Goal: Task Accomplishment & Management: Manage account settings

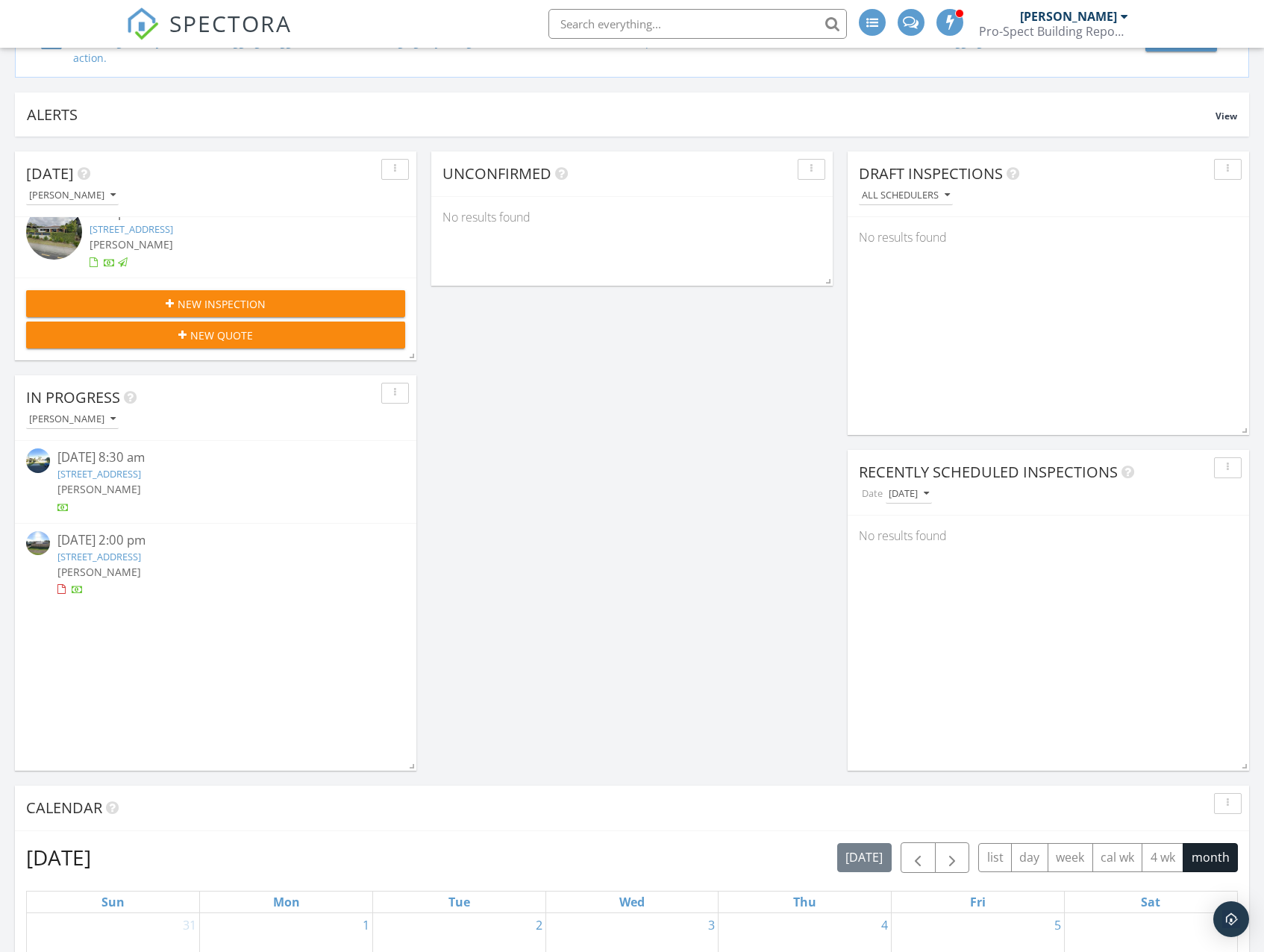
scroll to position [75, 0]
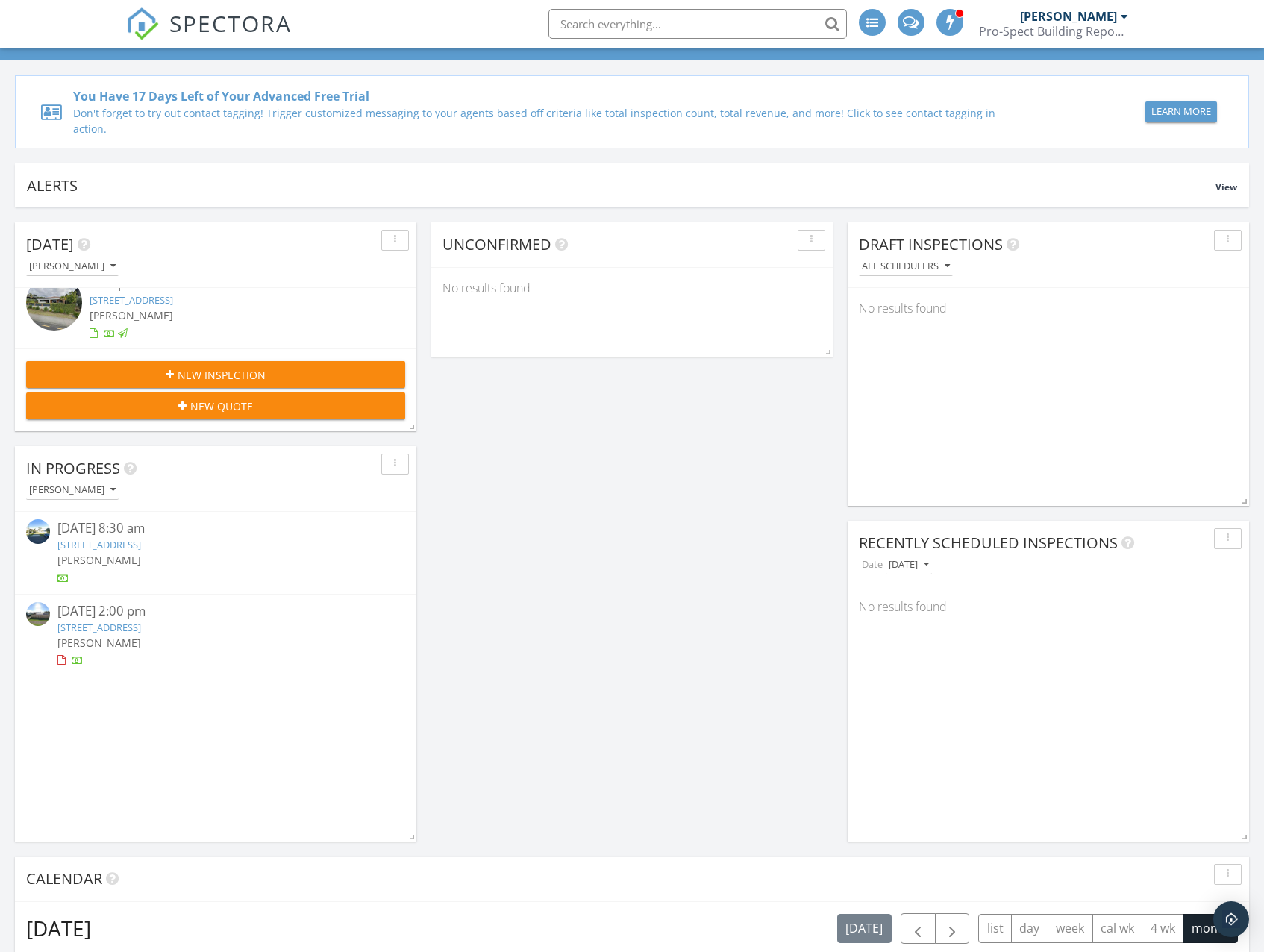
drag, startPoint x: 552, startPoint y: 447, endPoint x: 575, endPoint y: 387, distance: 64.3
click at [575, 387] on div "Today Phil Smith 1:30 pm 172A Oceanbeach Rd, Mount Maunganui, Bay of Plenty Reg…" at bounding box center [632, 961] width 1264 height 1508
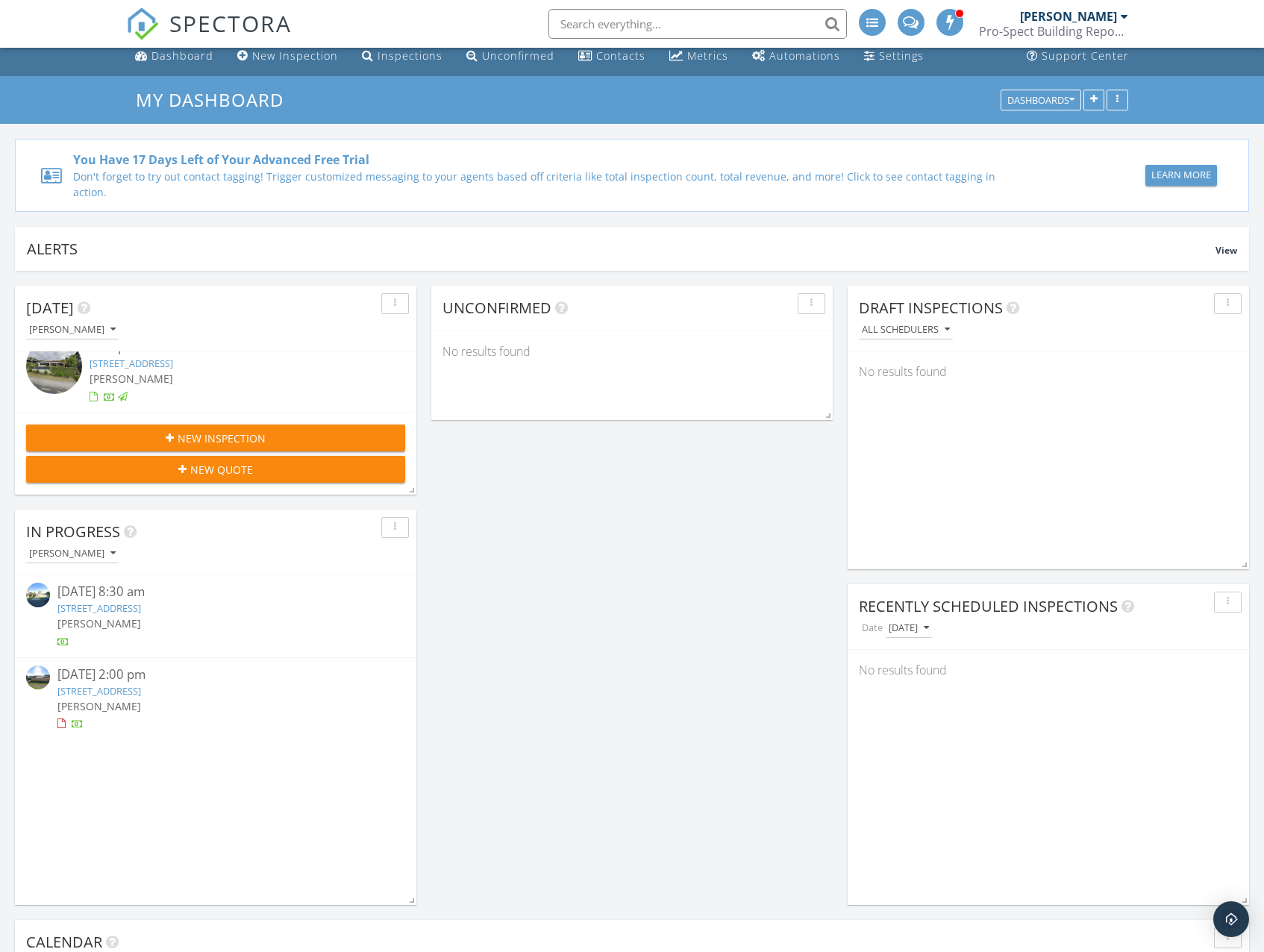
scroll to position [0, 0]
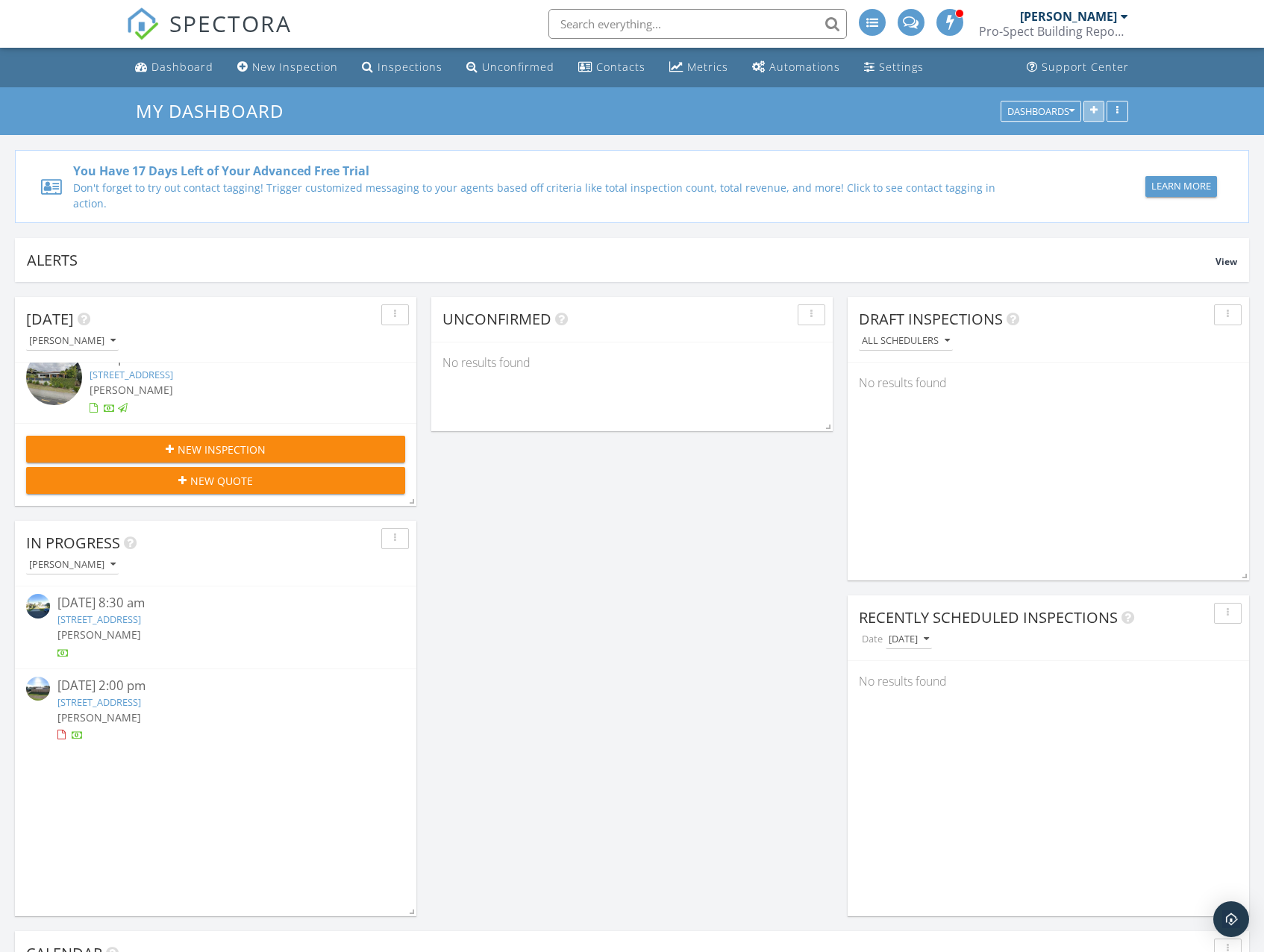
click at [1094, 115] on icon "button" at bounding box center [1094, 111] width 8 height 10
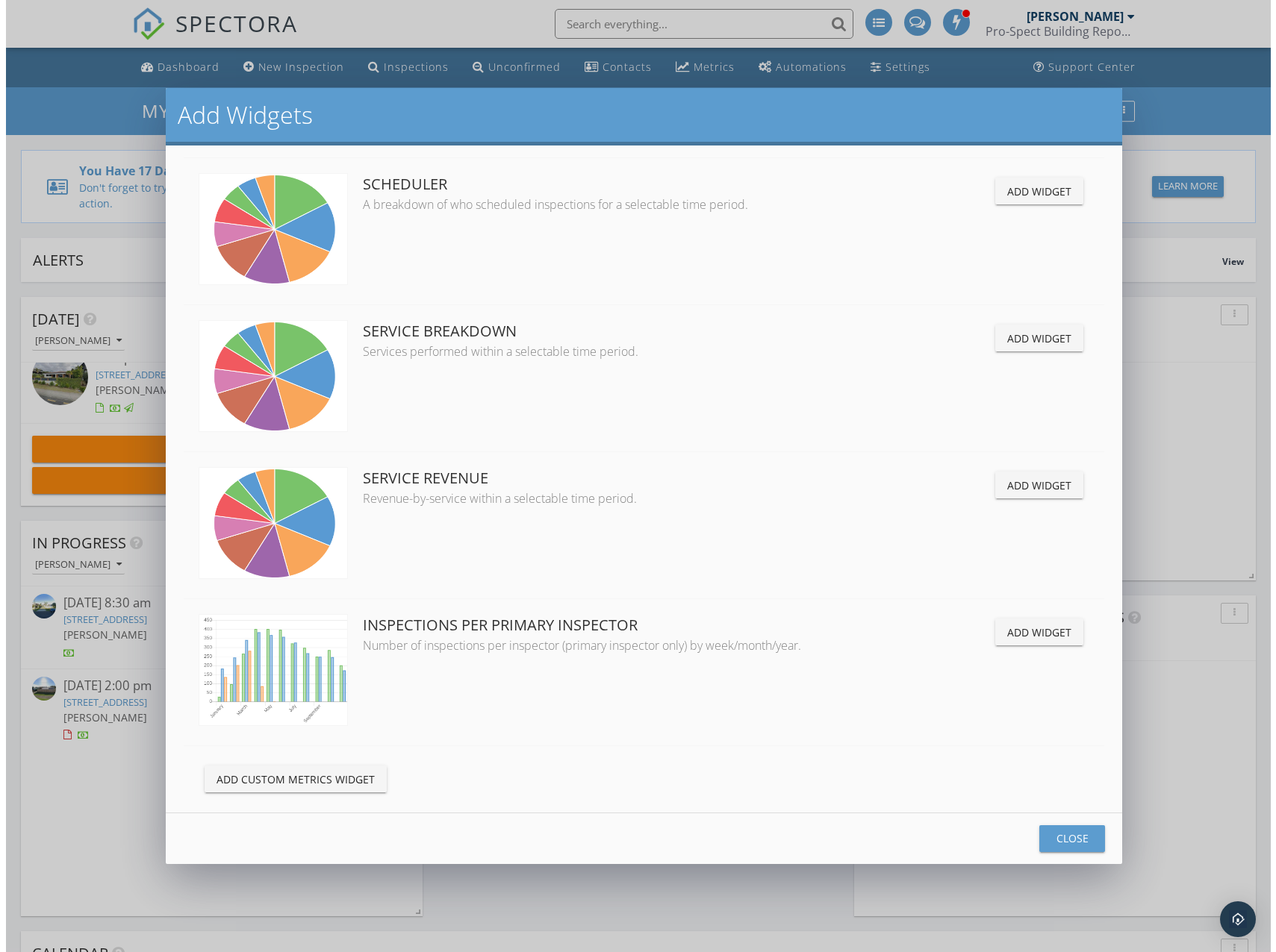
scroll to position [3593, 0]
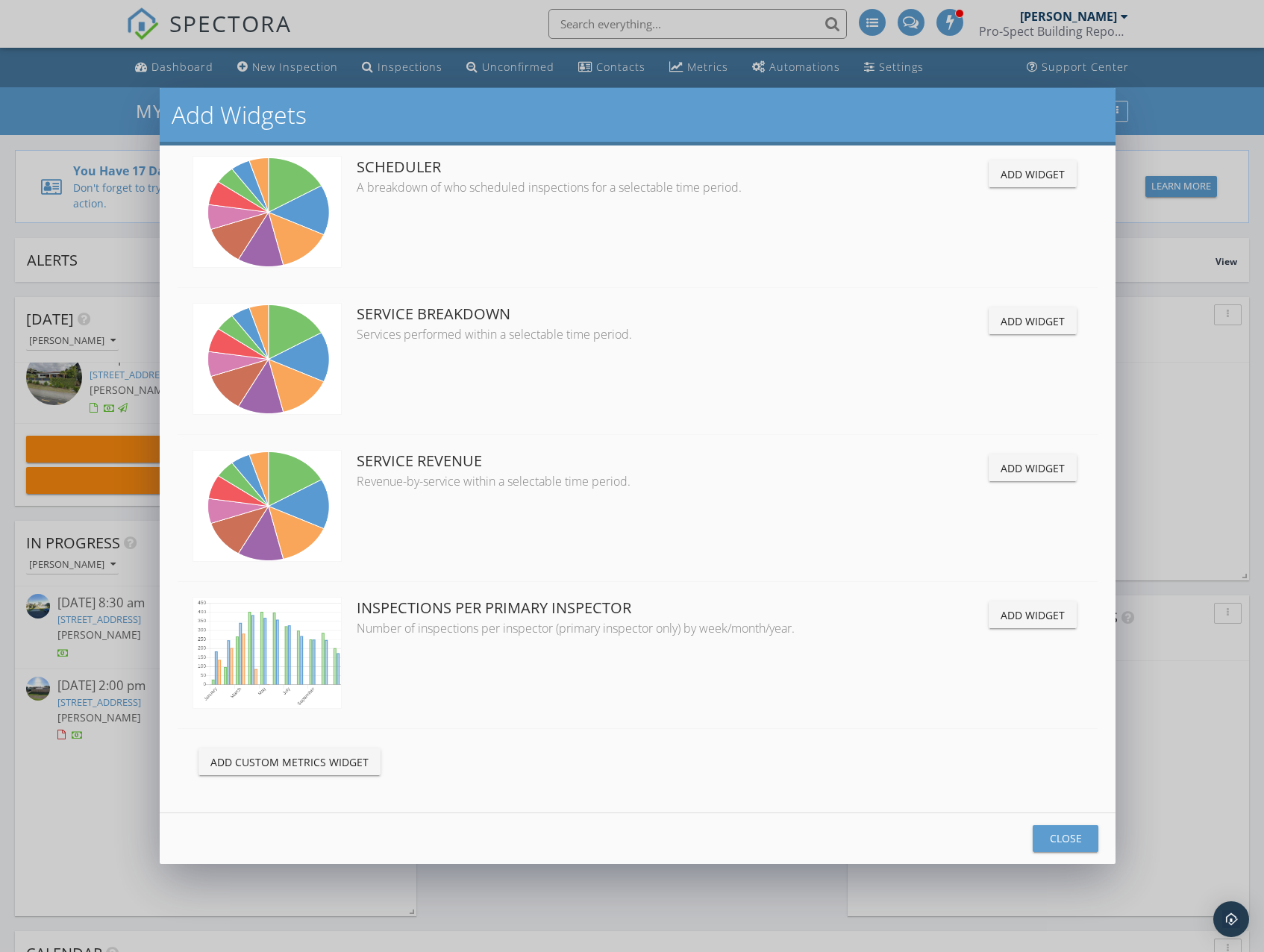
click at [301, 770] on div "Add Custom Metrics Widget" at bounding box center [289, 762] width 159 height 15
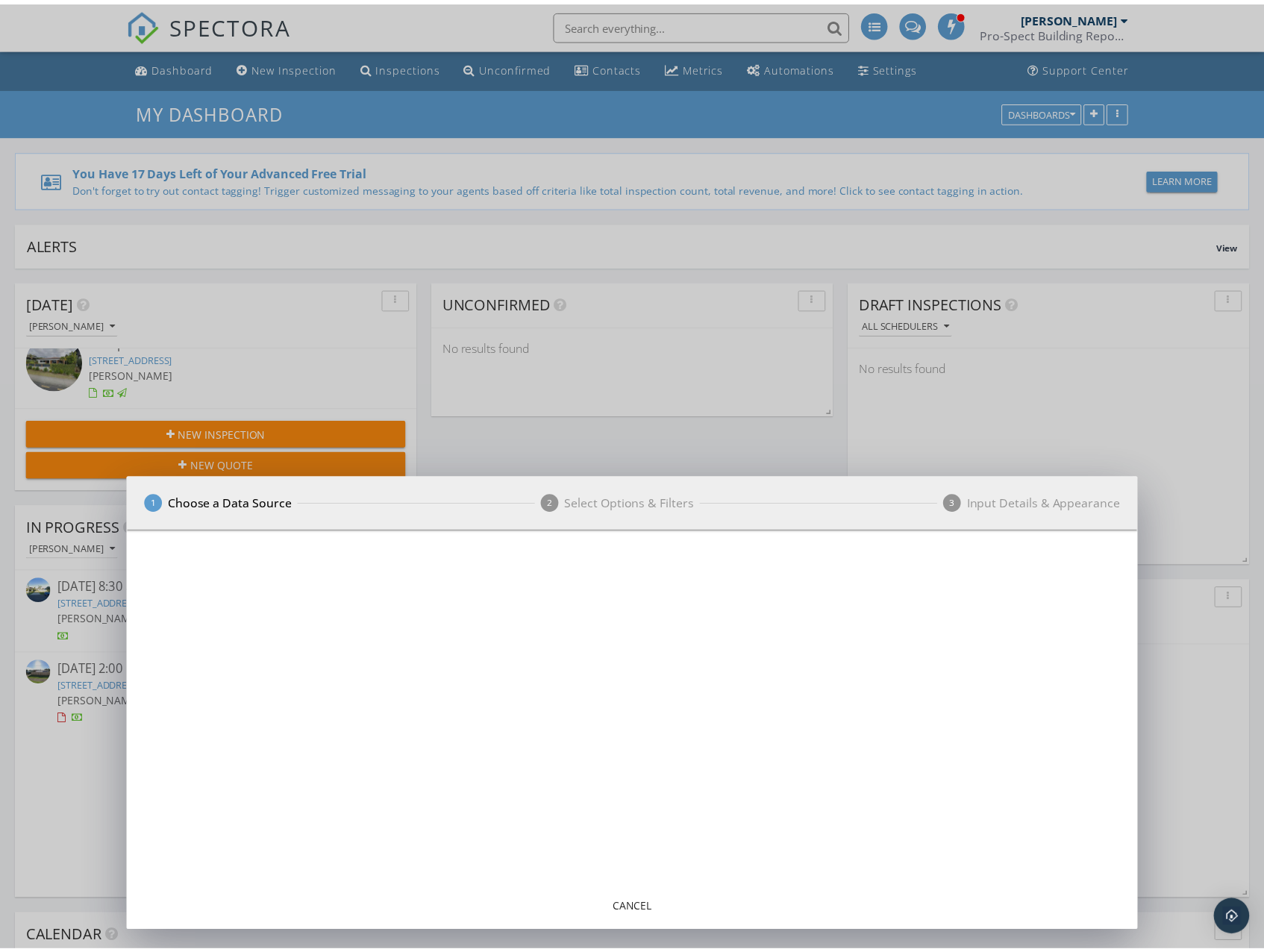
scroll to position [1531, 1299]
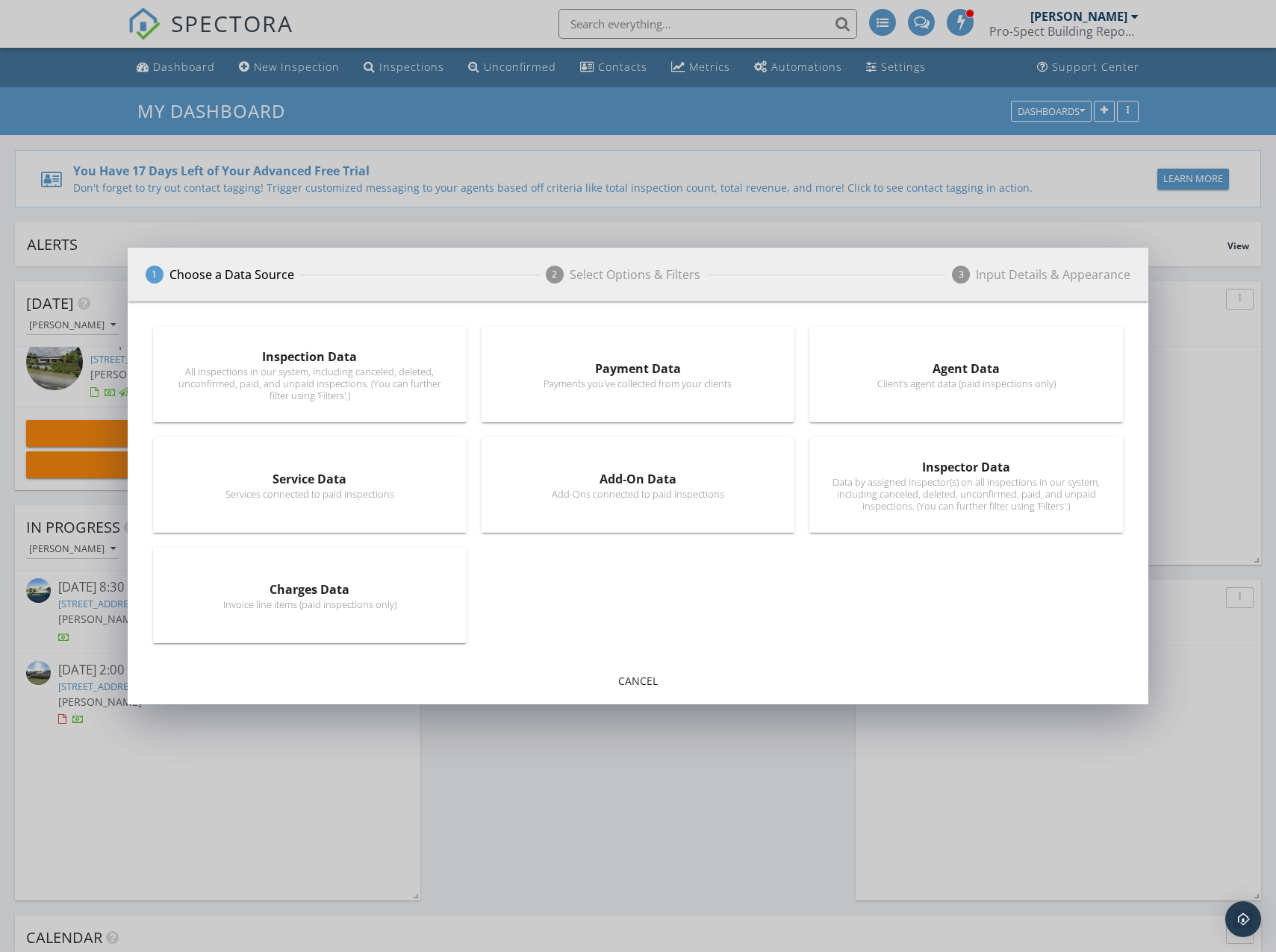
click at [320, 381] on div "All inspections in our system, including canceled, deleted, unconfirmed, paid, …" at bounding box center [309, 383] width 275 height 36
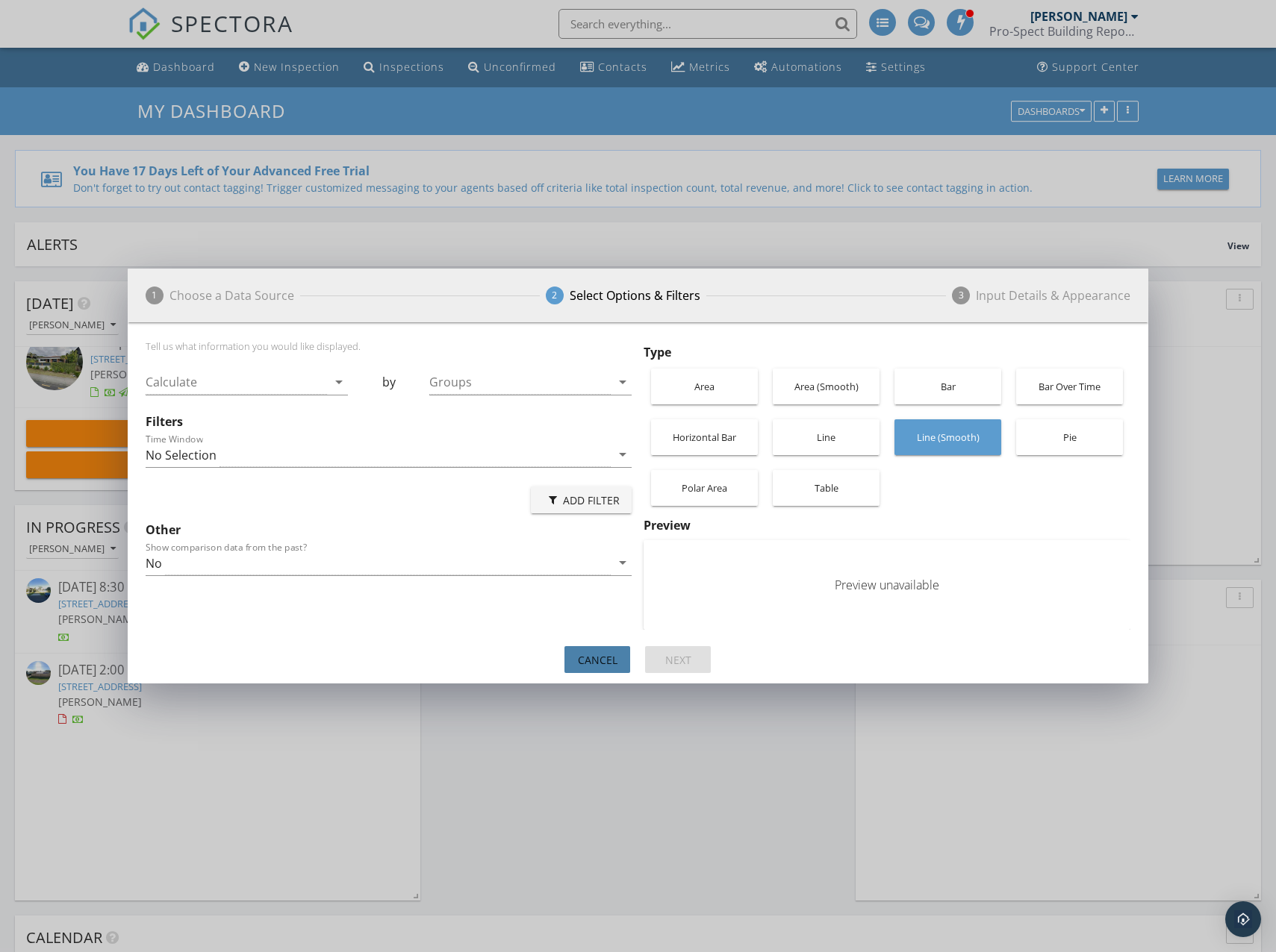
click at [589, 667] on div "Cancel" at bounding box center [597, 660] width 42 height 15
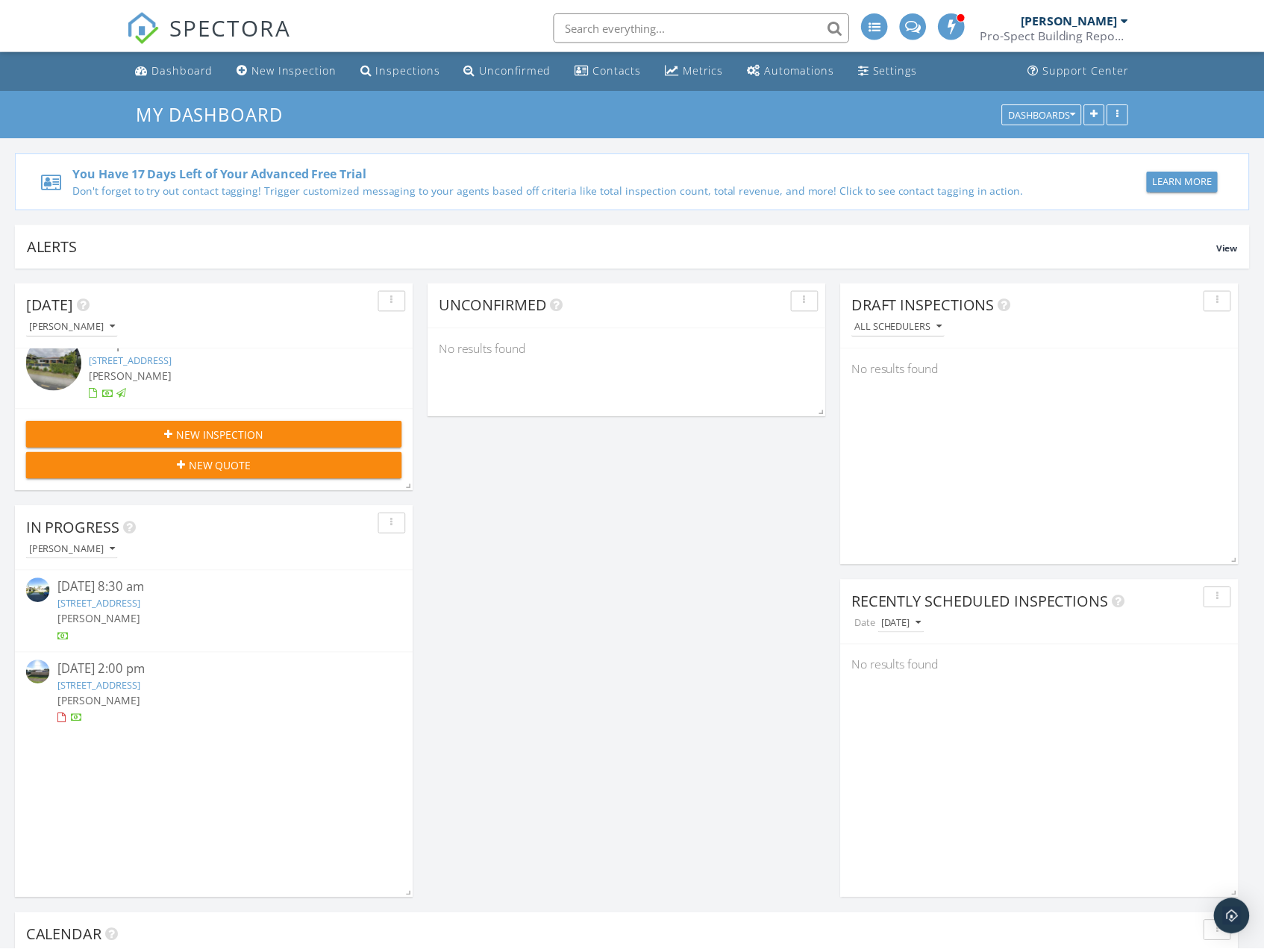
scroll to position [1531, 1288]
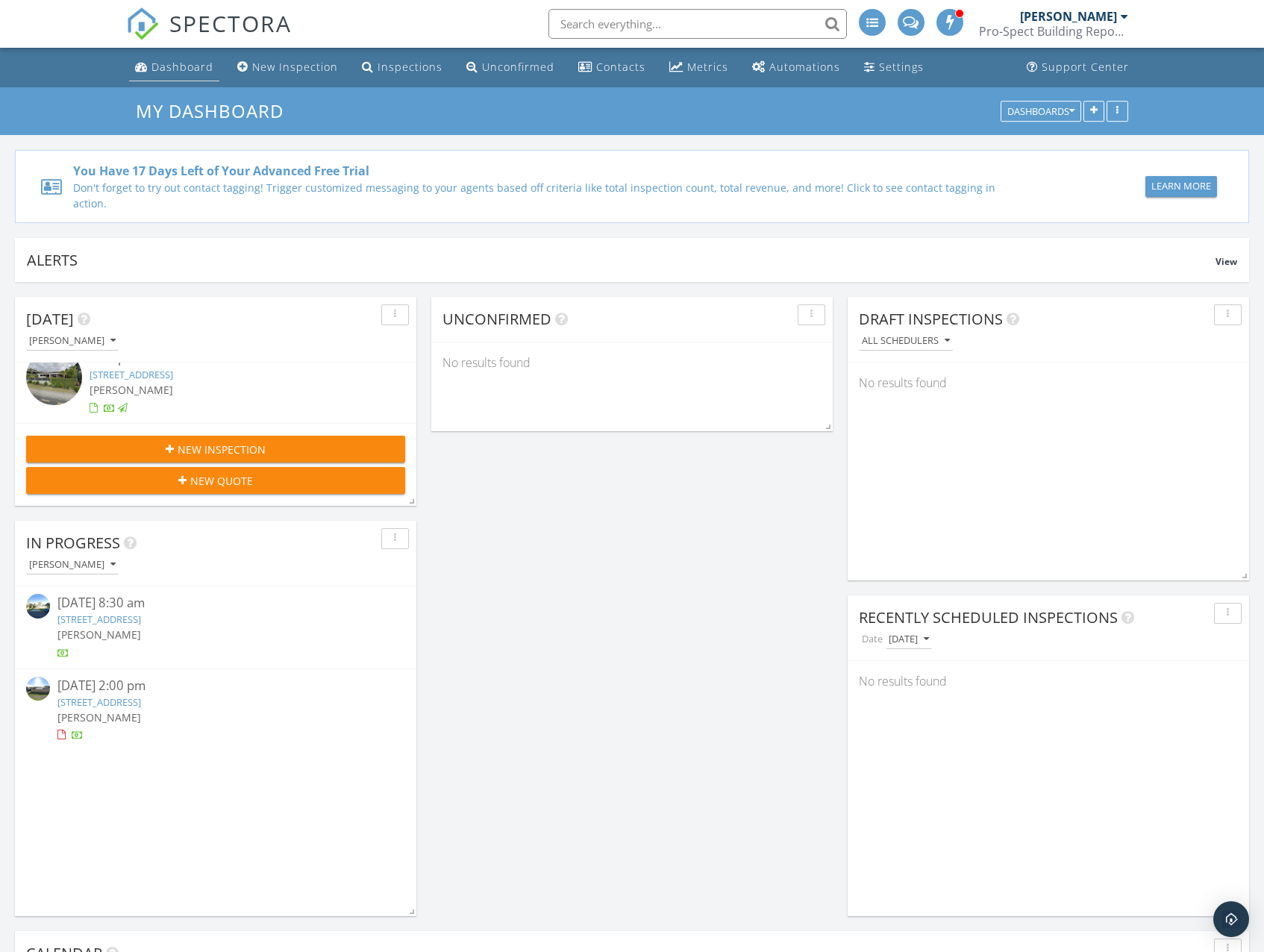
click at [198, 71] on div "Dashboard" at bounding box center [182, 66] width 62 height 14
click at [398, 73] on div "Inspections" at bounding box center [410, 66] width 65 height 14
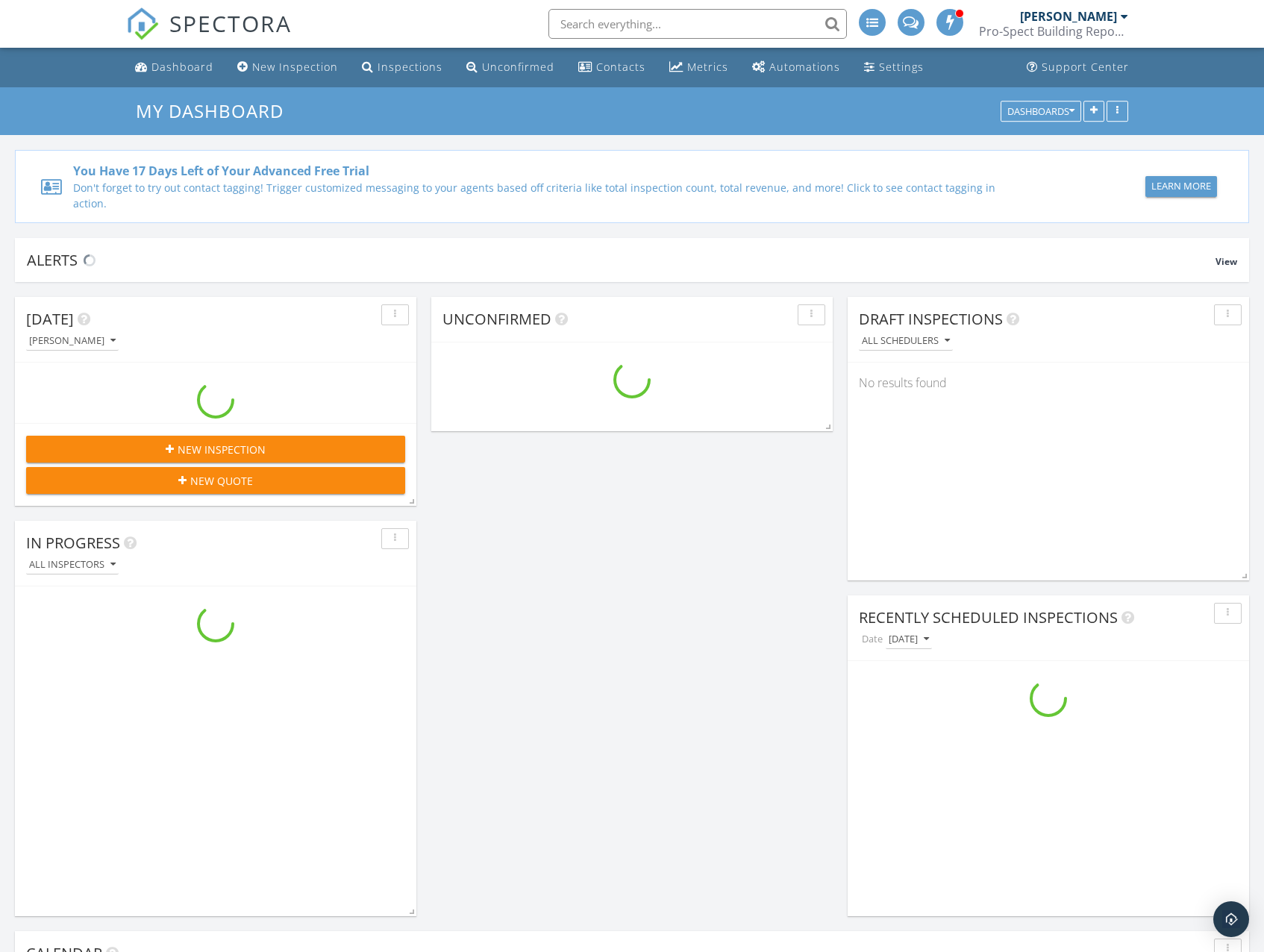
scroll to position [1531, 1288]
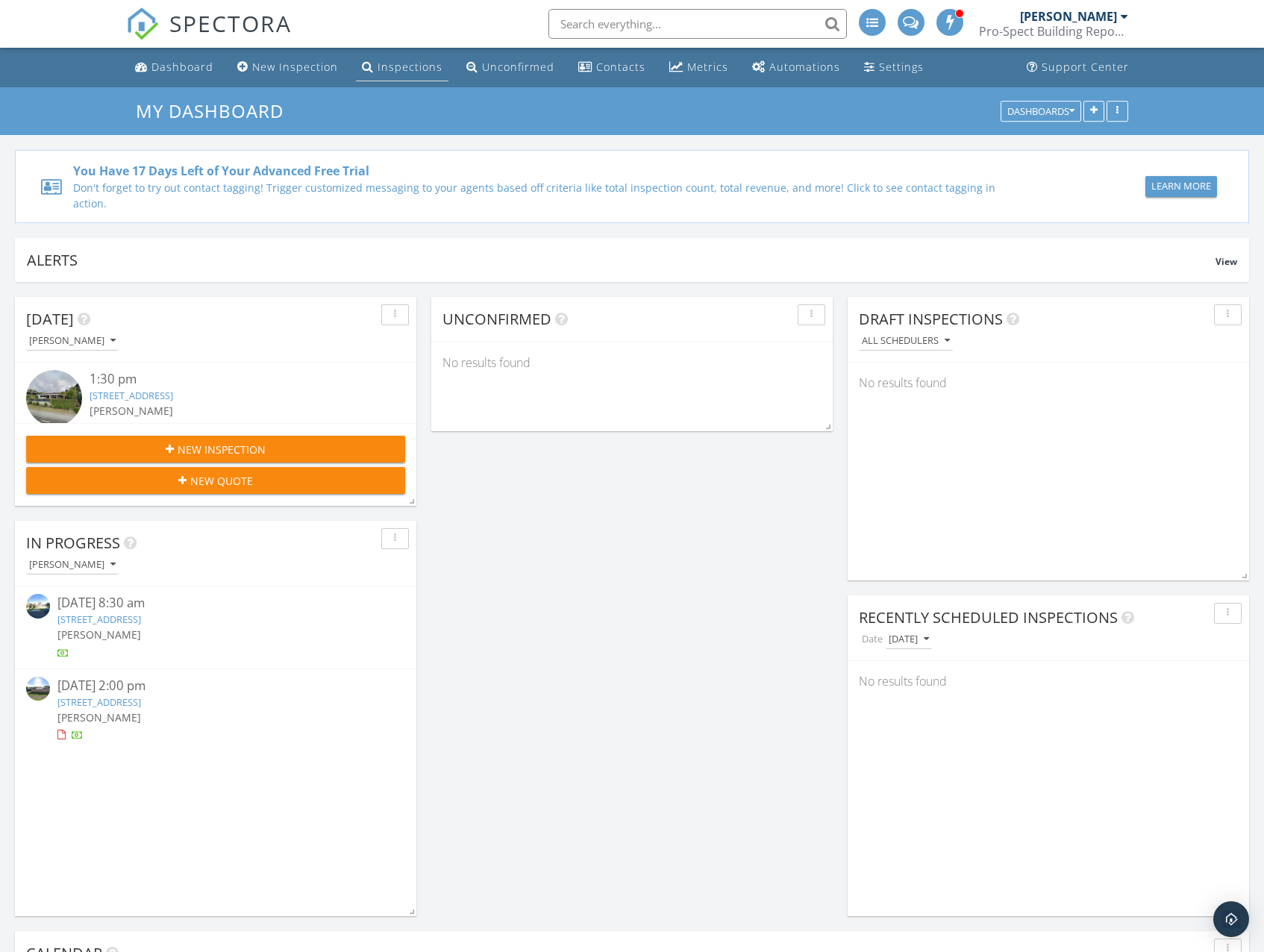
click at [411, 68] on div "Inspections" at bounding box center [410, 66] width 65 height 14
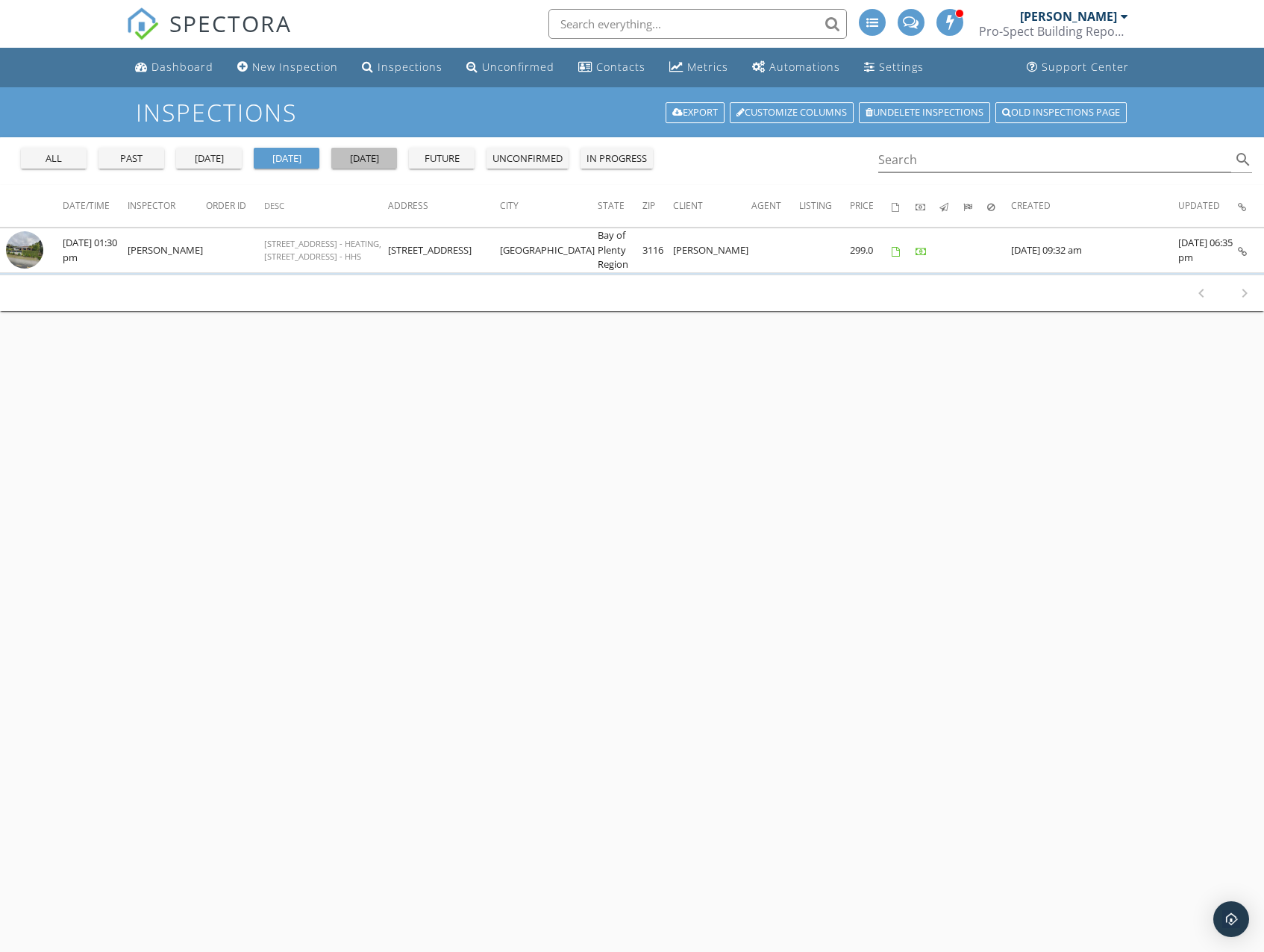
click at [364, 163] on div "tomorrow" at bounding box center [364, 159] width 53 height 15
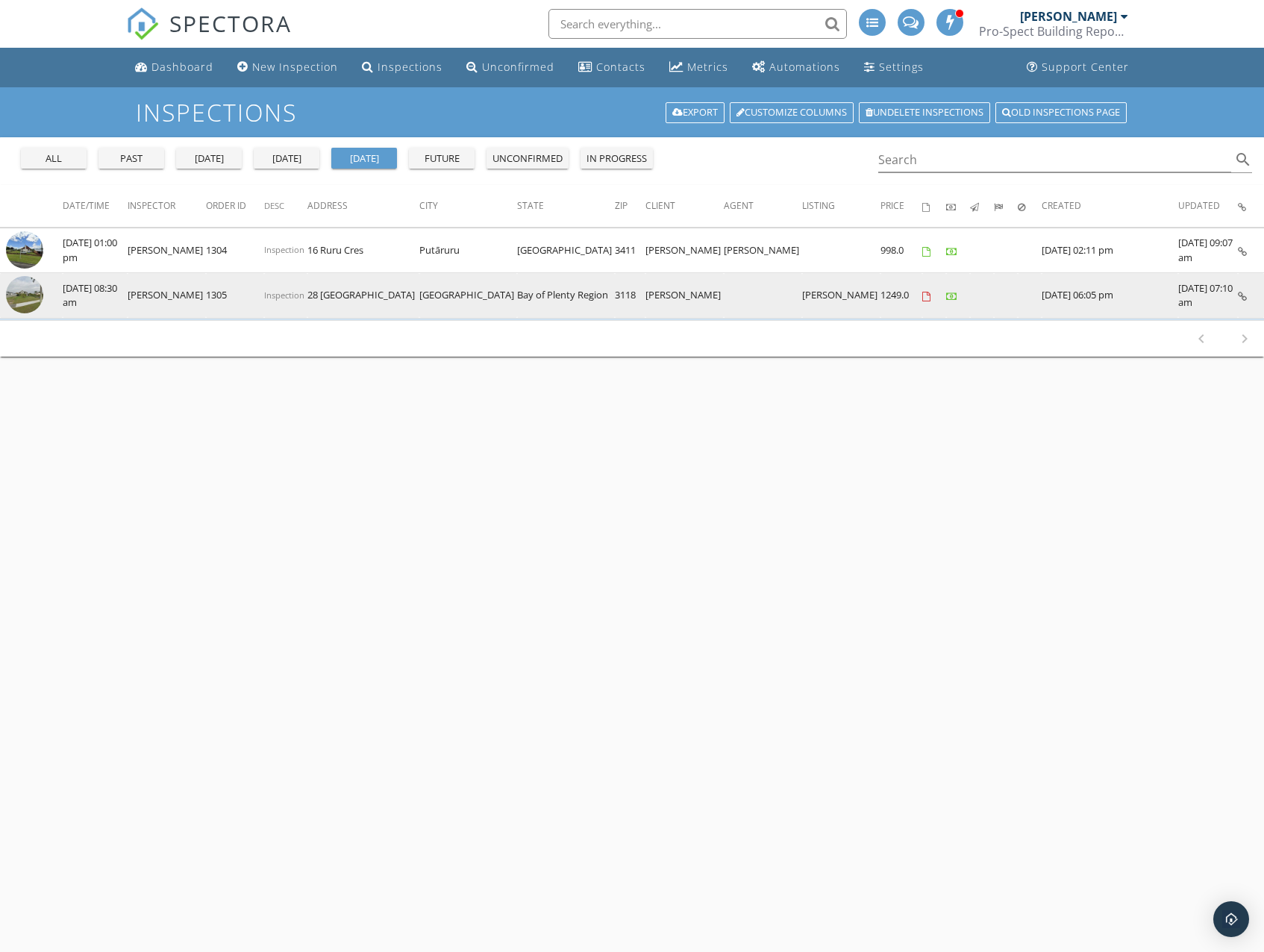
click at [31, 298] on img at bounding box center [25, 295] width 37 height 37
click at [28, 303] on img at bounding box center [25, 295] width 37 height 37
click at [27, 291] on img at bounding box center [25, 295] width 37 height 37
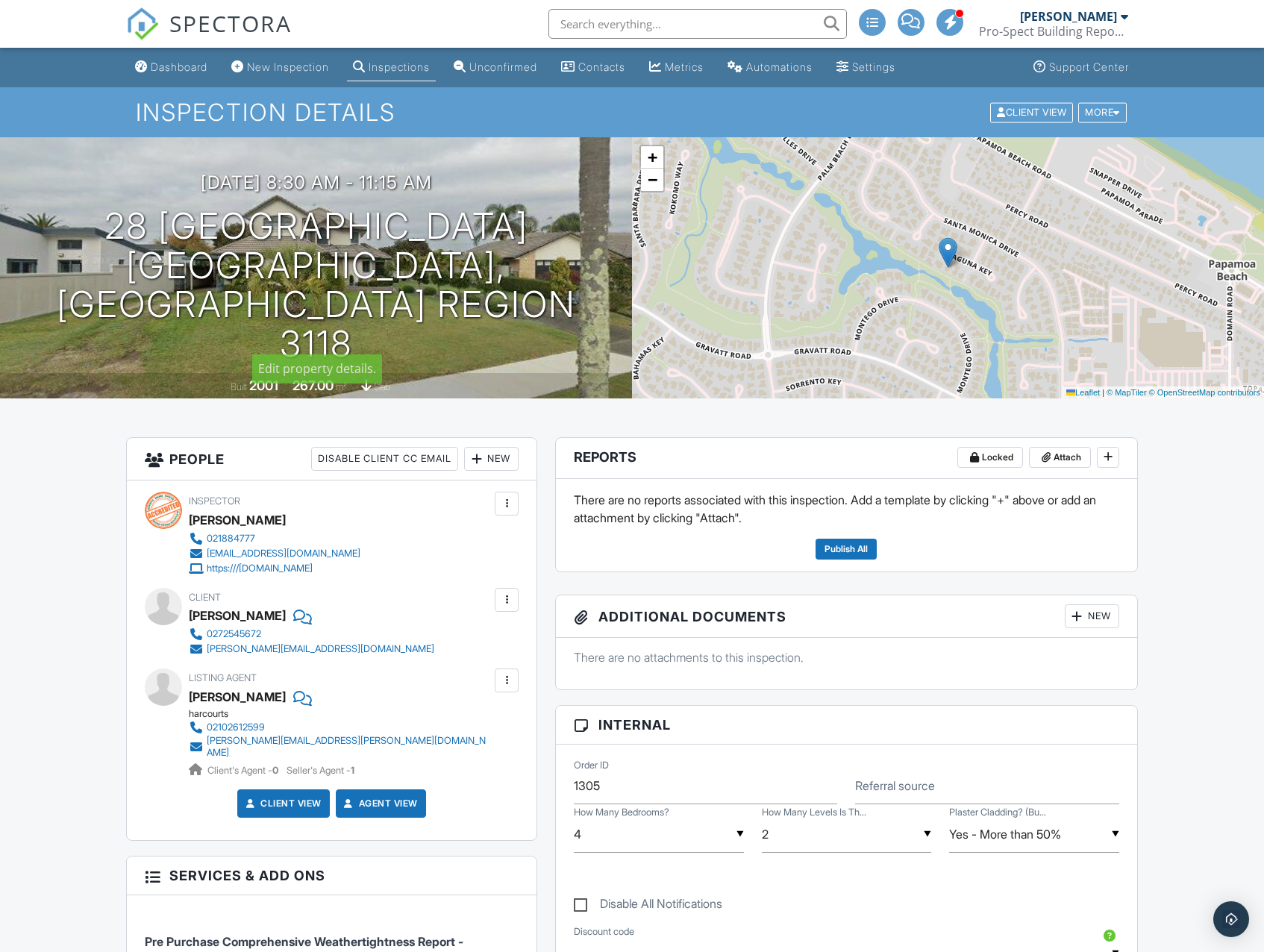
click at [0, 0] on div at bounding box center [0, 0] width 0 height 0
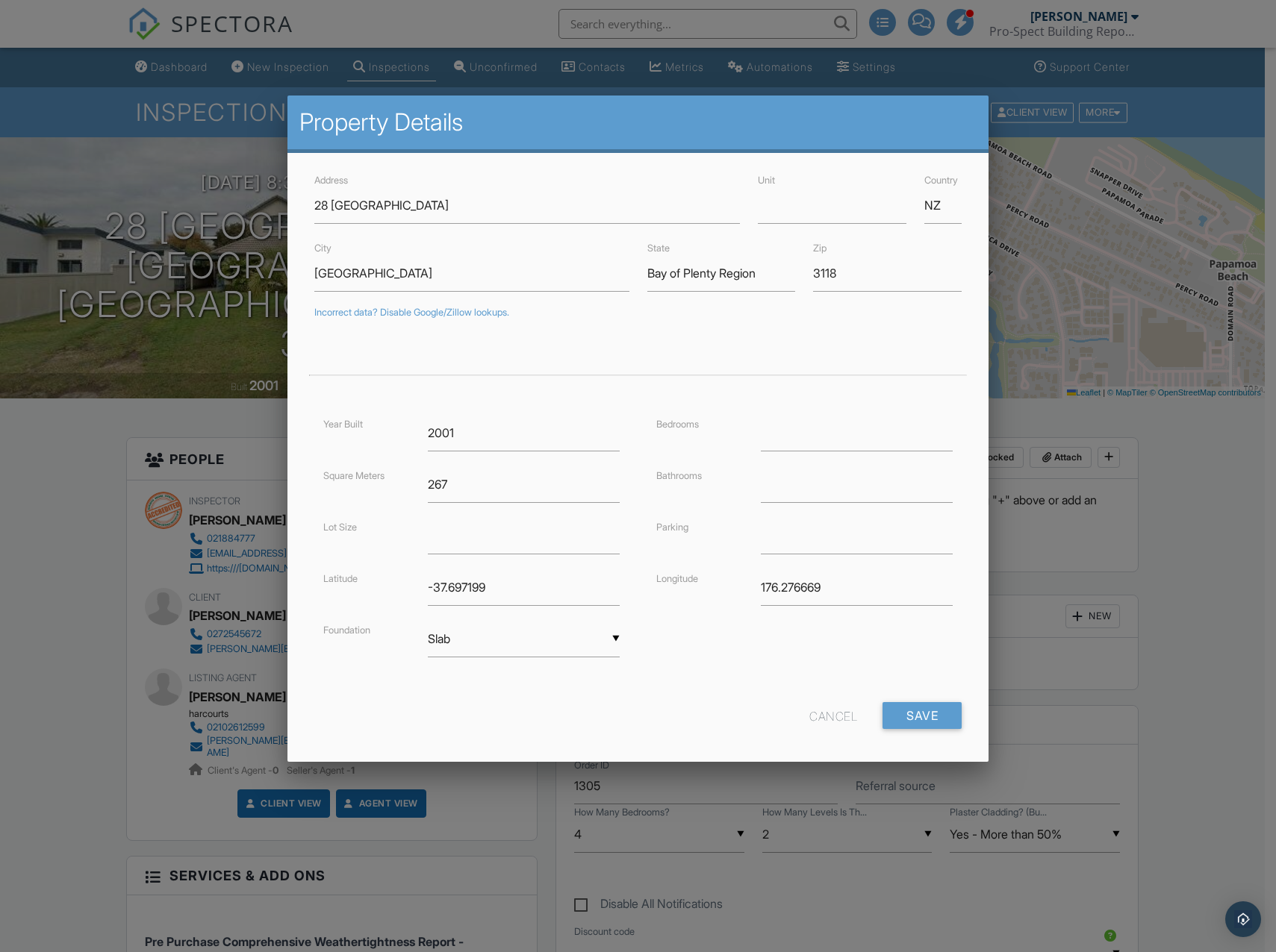
click at [103, 401] on div at bounding box center [638, 521] width 1276 height 1190
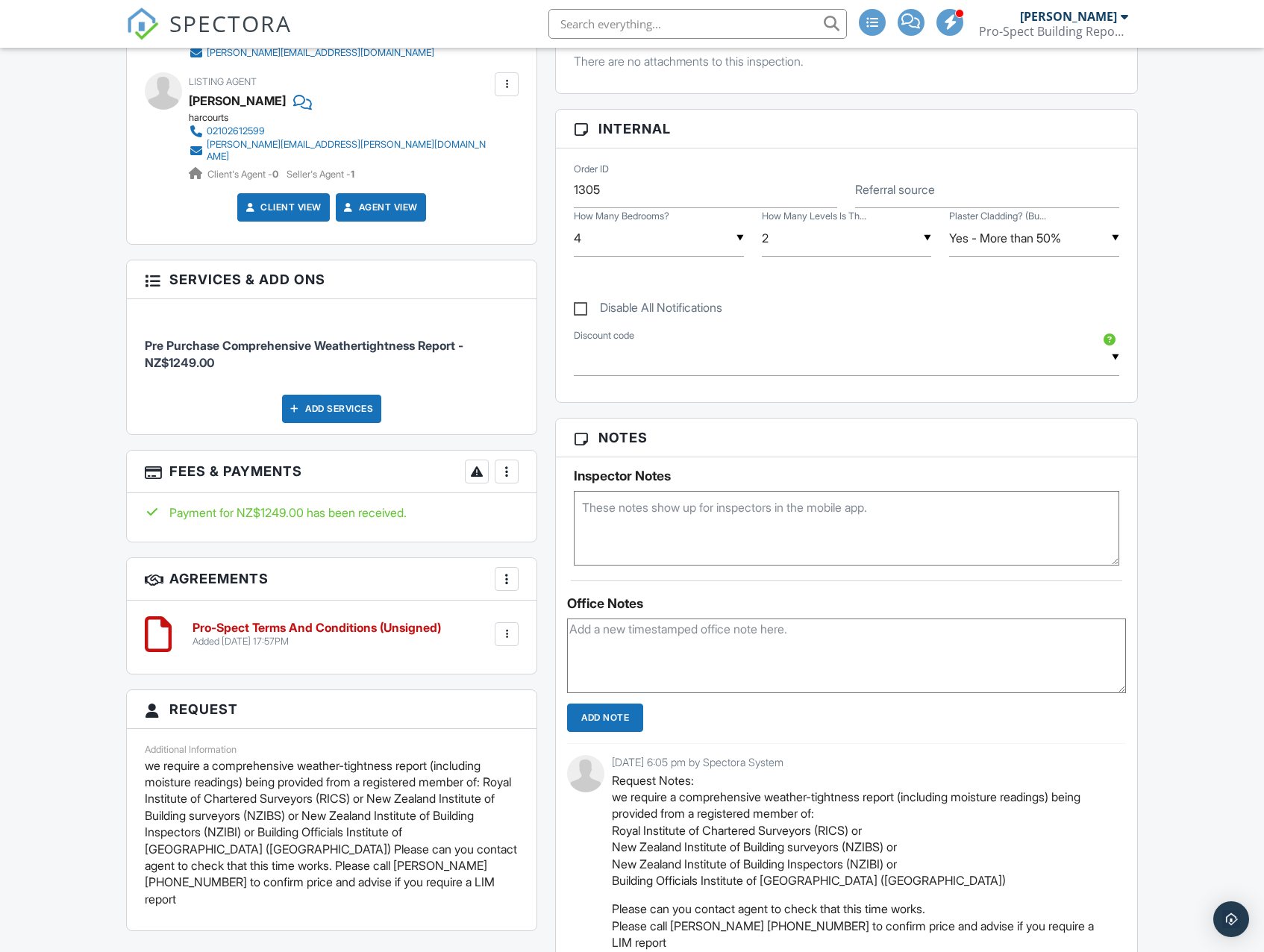
scroll to position [597, 0]
click at [231, 147] on div "[PERSON_NAME][EMAIL_ADDRESS][PERSON_NAME][DOMAIN_NAME]" at bounding box center [348, 150] width 284 height 24
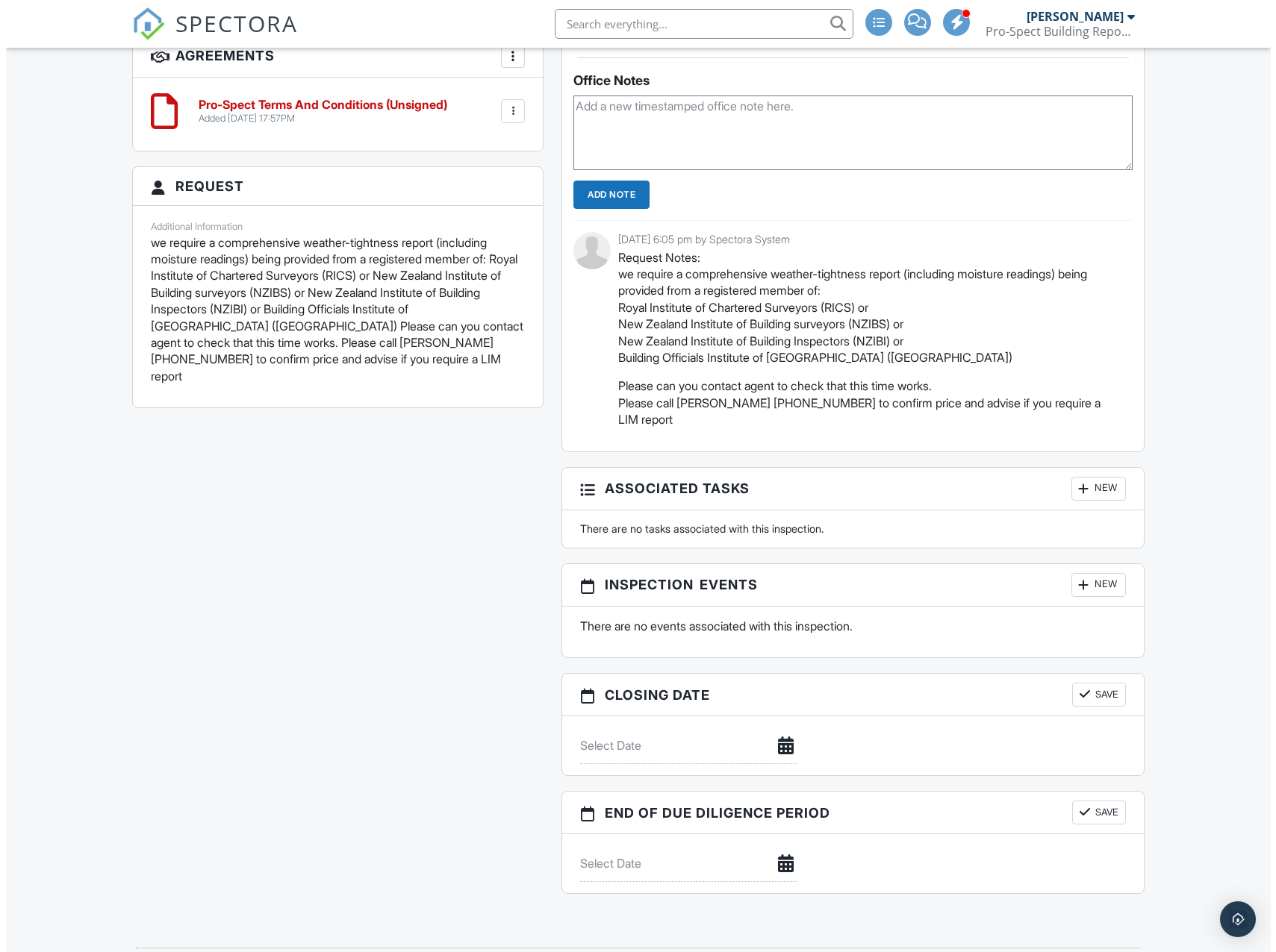
scroll to position [1408, 0]
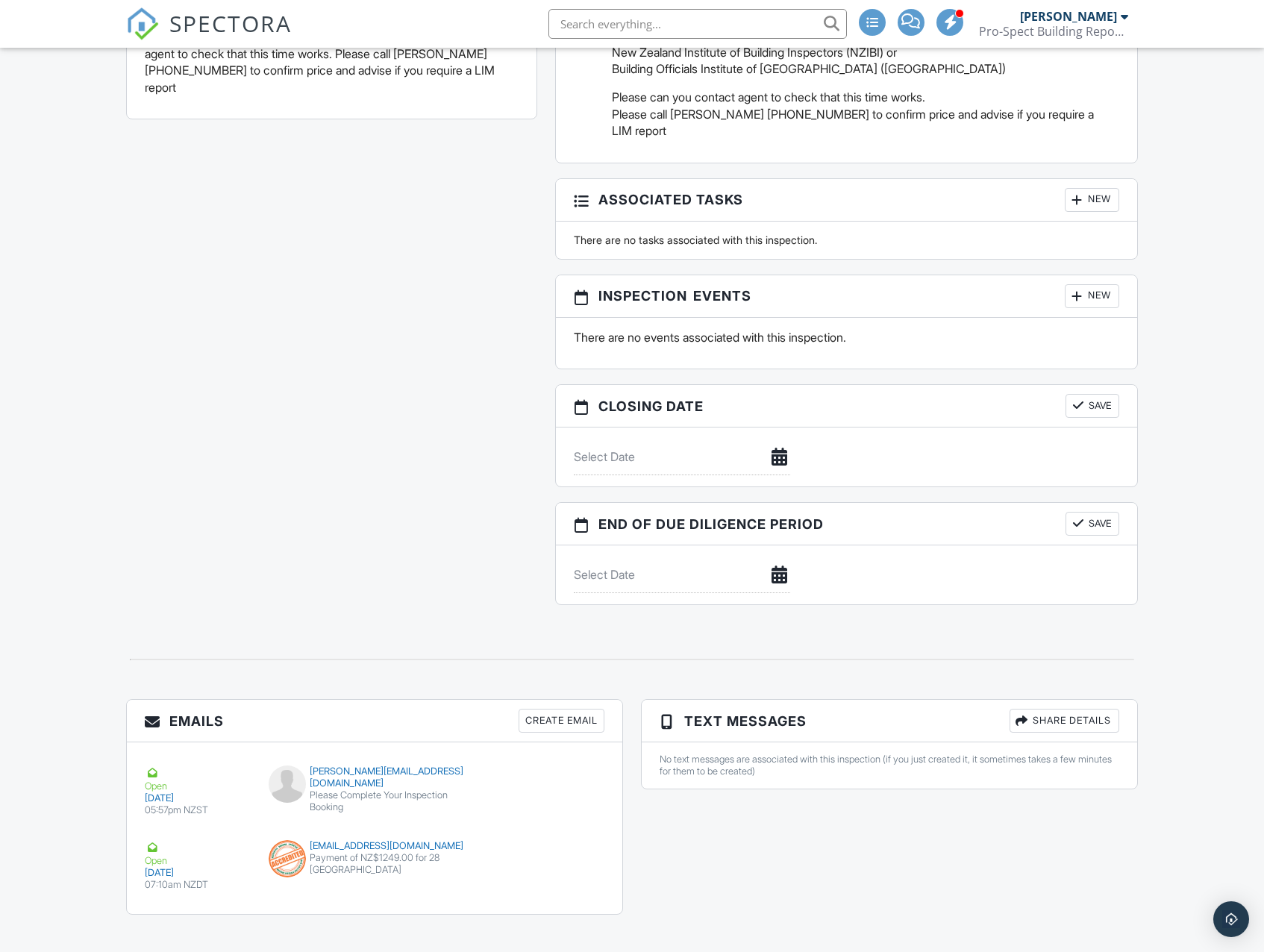
click at [563, 709] on div "Create Email" at bounding box center [561, 721] width 86 height 24
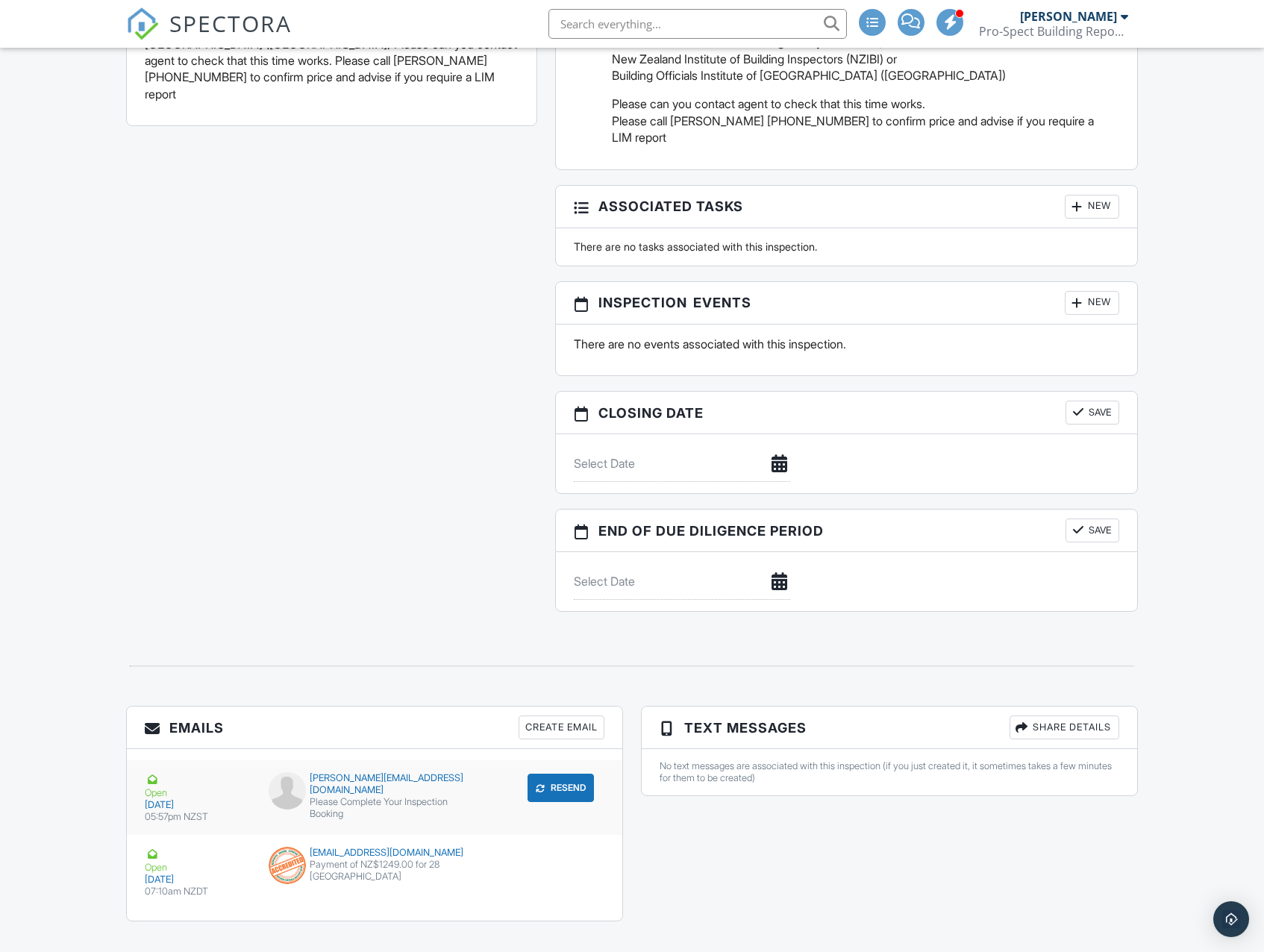
scroll to position [1408, 0]
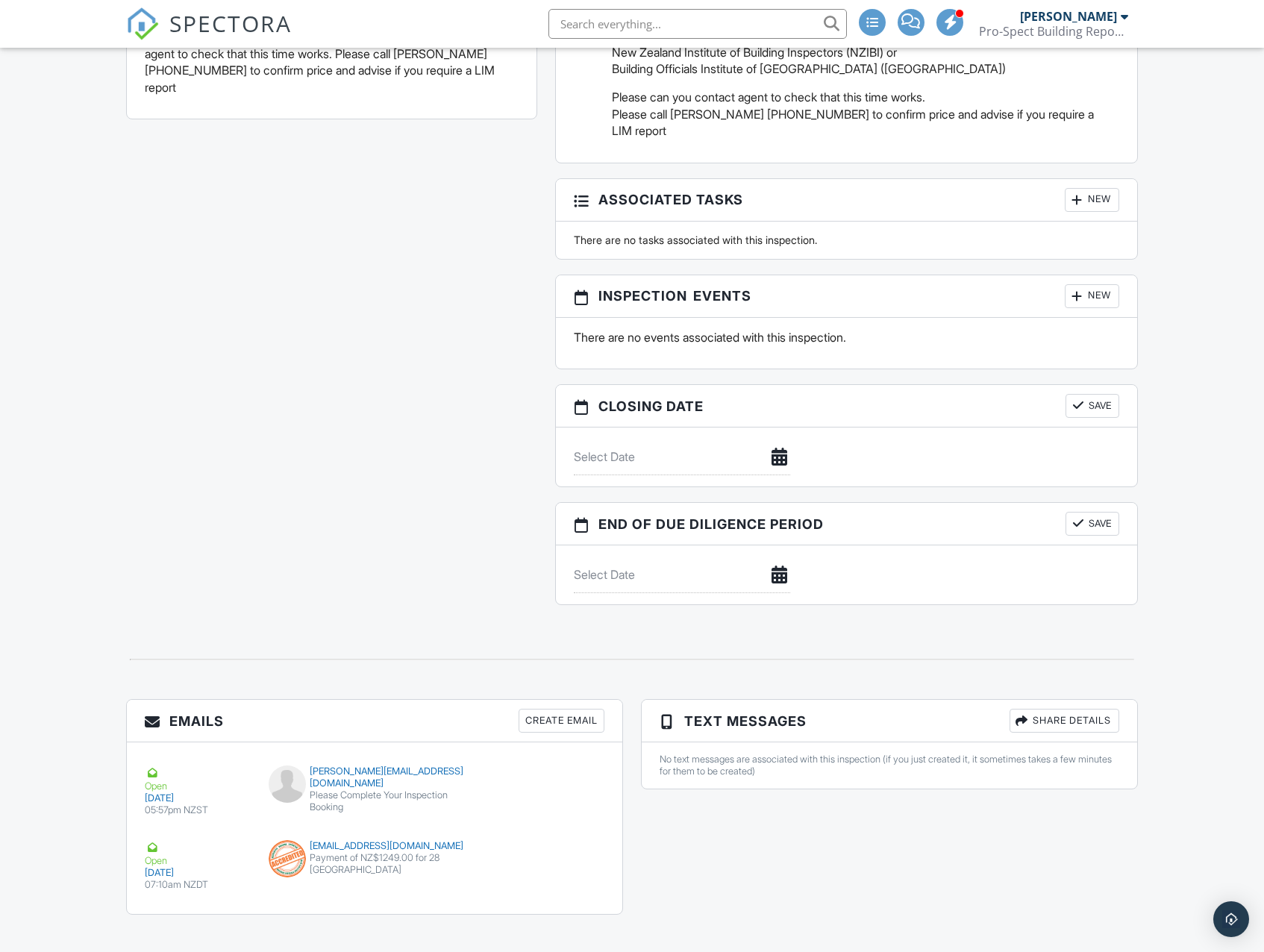
click at [534, 709] on div "Create Email" at bounding box center [561, 721] width 86 height 24
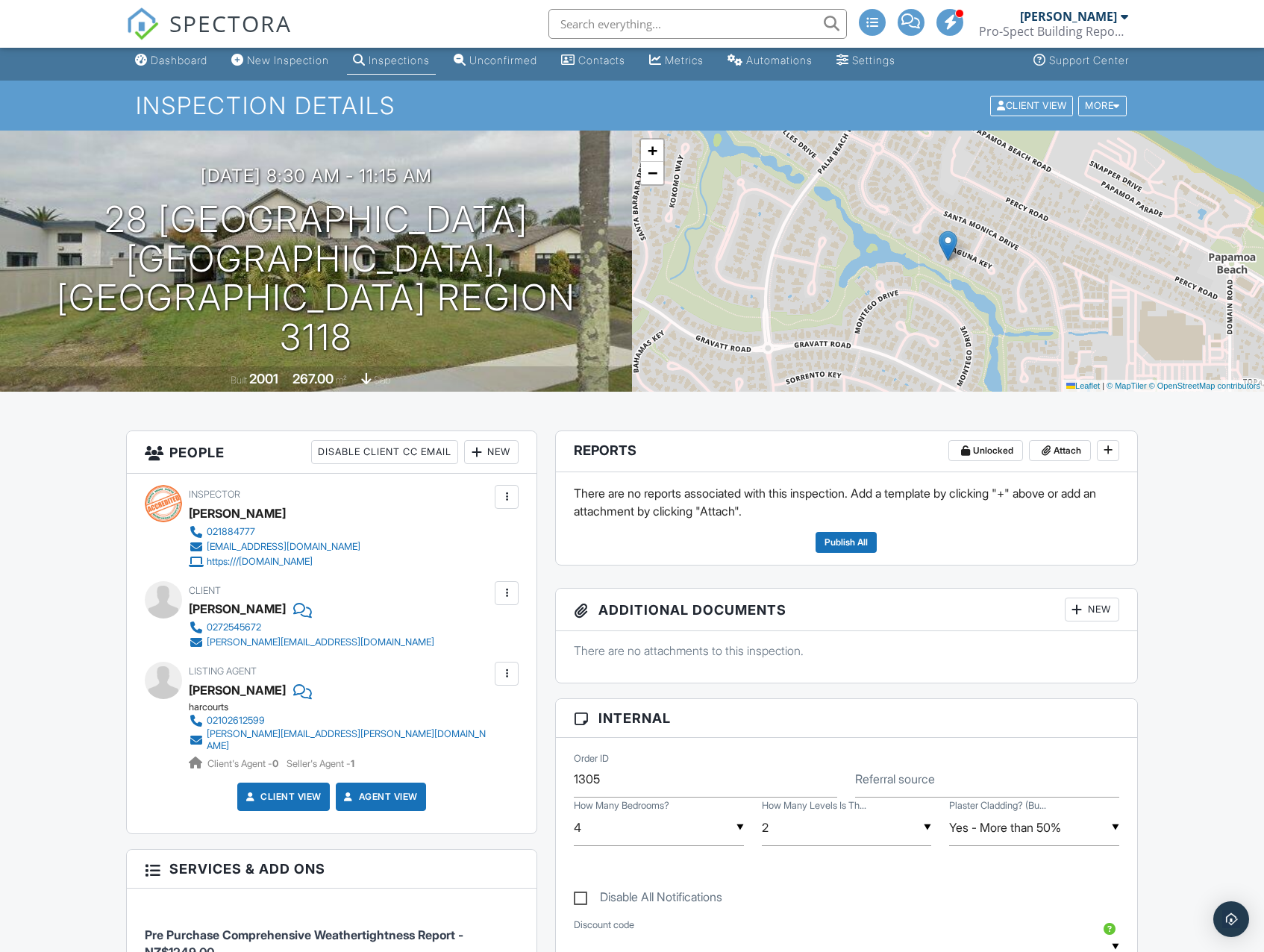
scroll to position [0, 0]
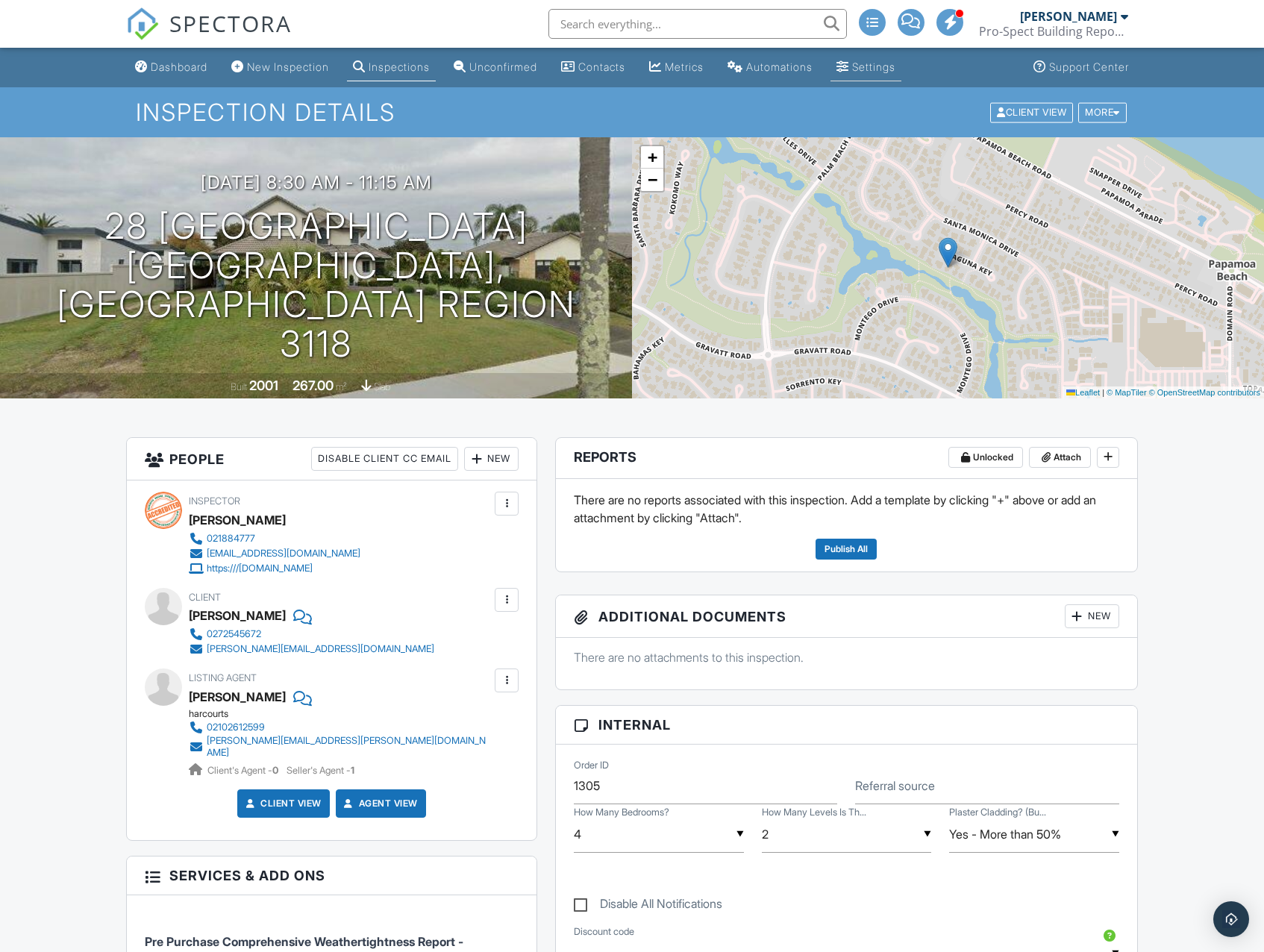
click at [849, 70] on div "Settings" at bounding box center [843, 66] width 13 height 12
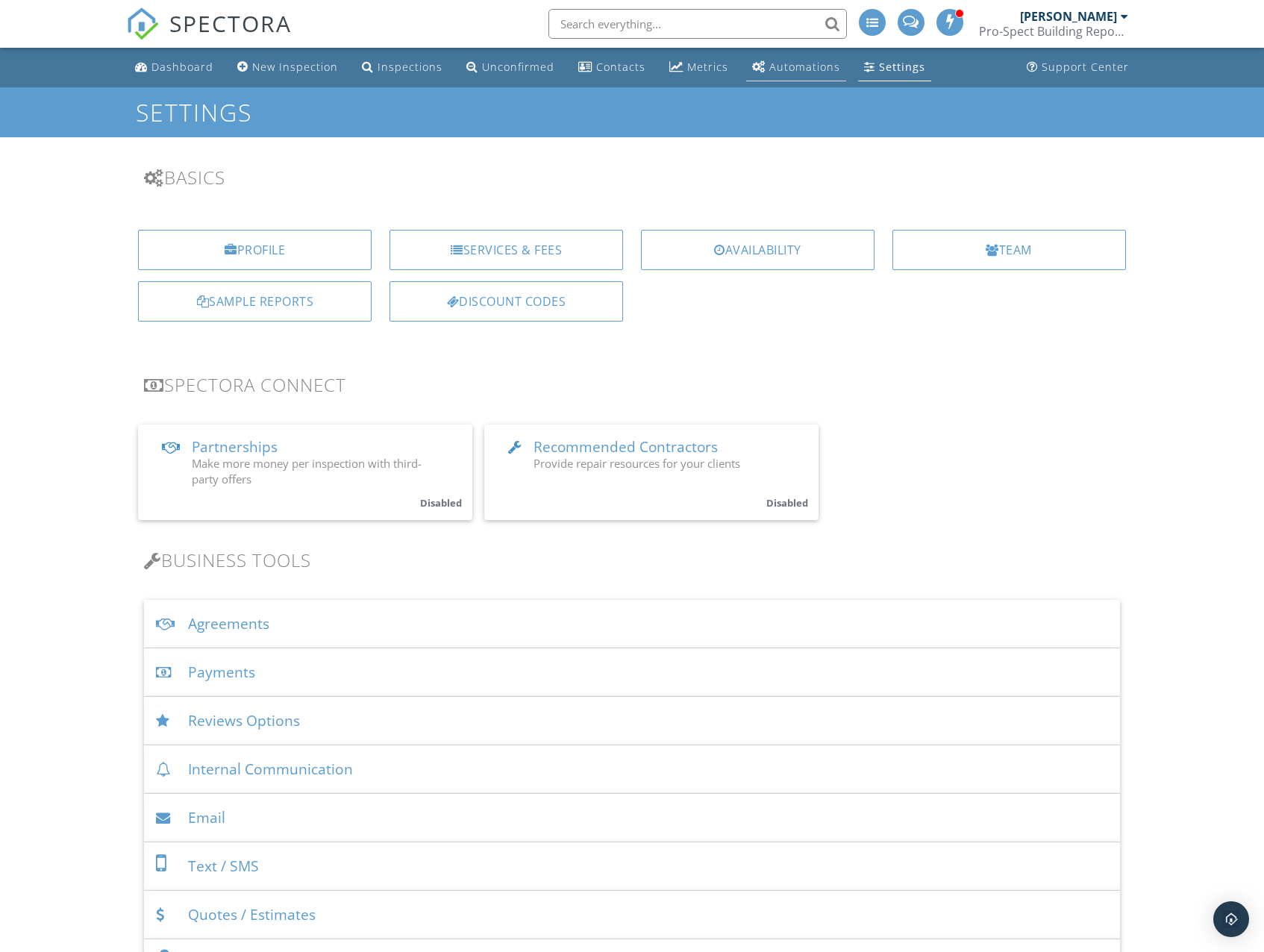
click at [802, 75] on link "Automations" at bounding box center [796, 67] width 100 height 28
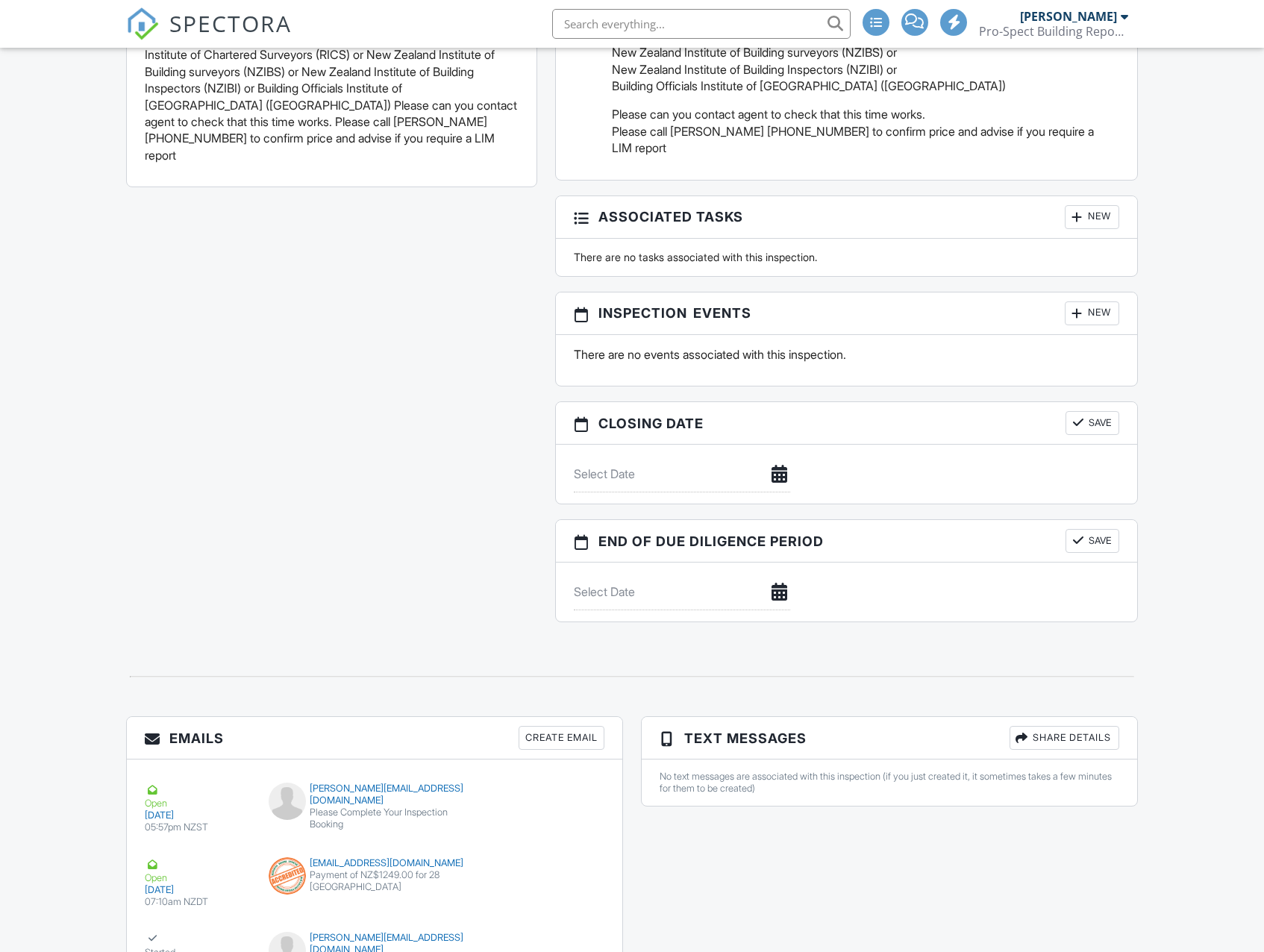
scroll to position [1391, 0]
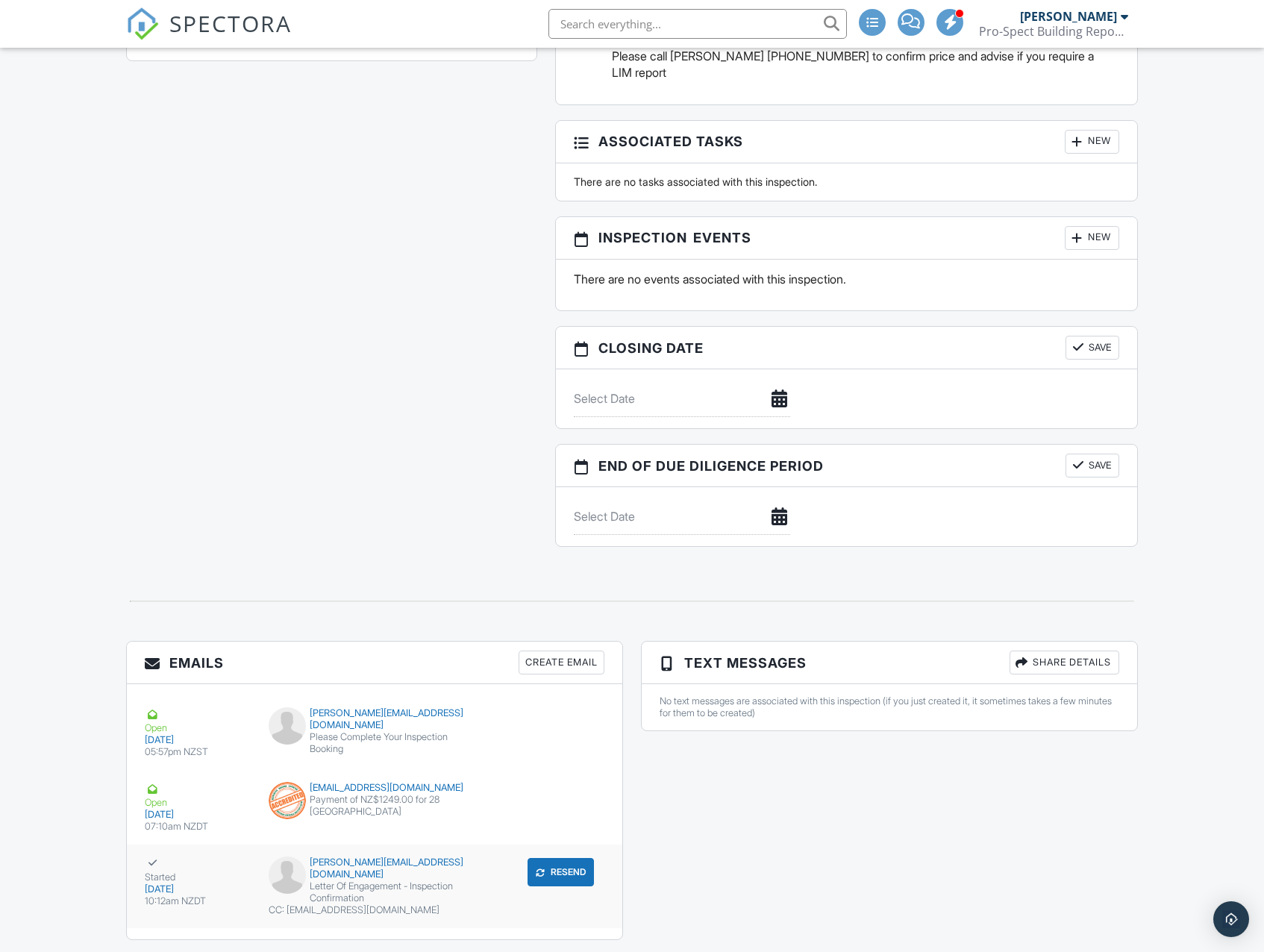
scroll to position [1483, 0]
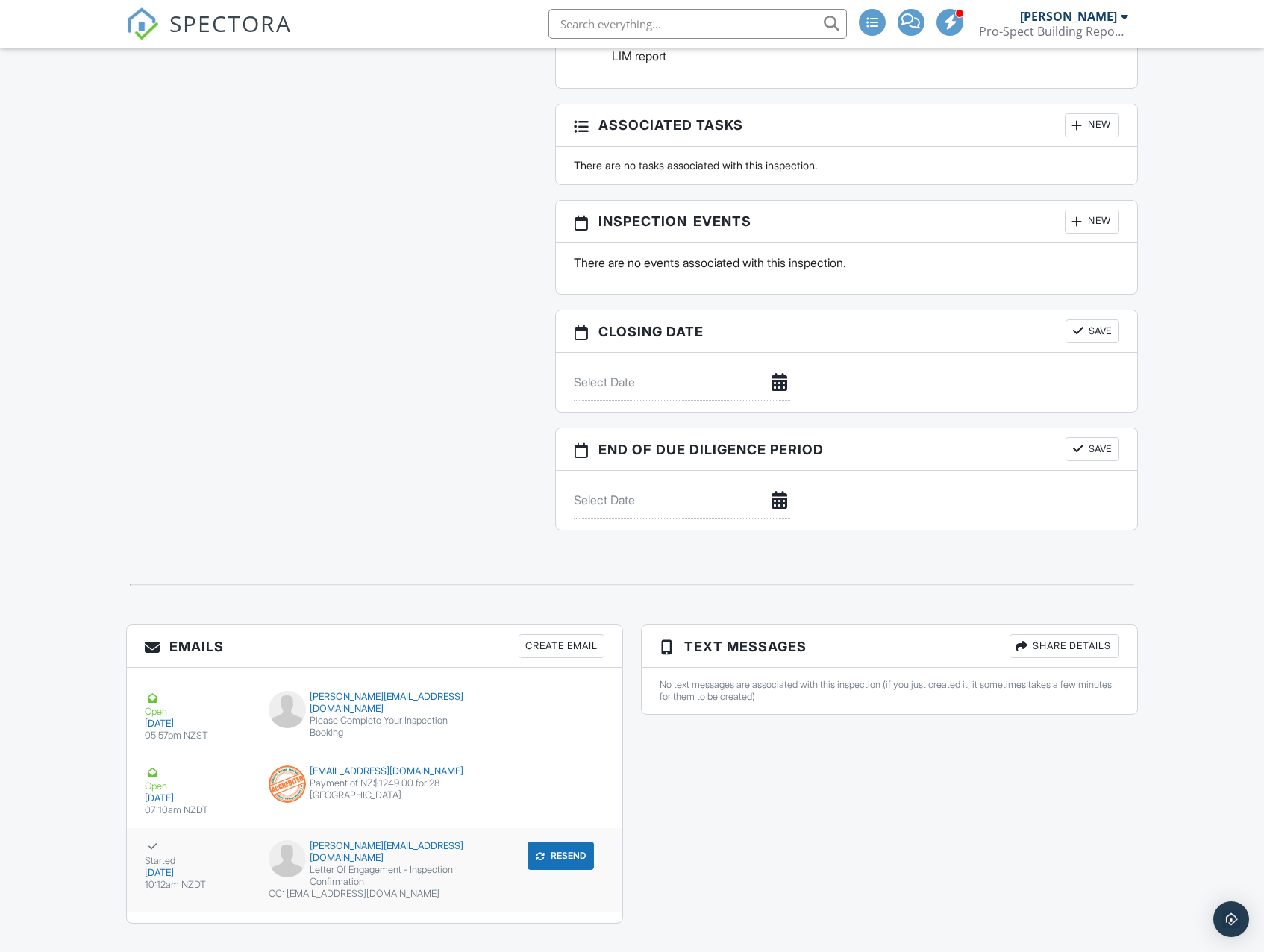
click at [343, 865] on div "Letter Of Engagement - Inspection Confirmation" at bounding box center [375, 877] width 212 height 24
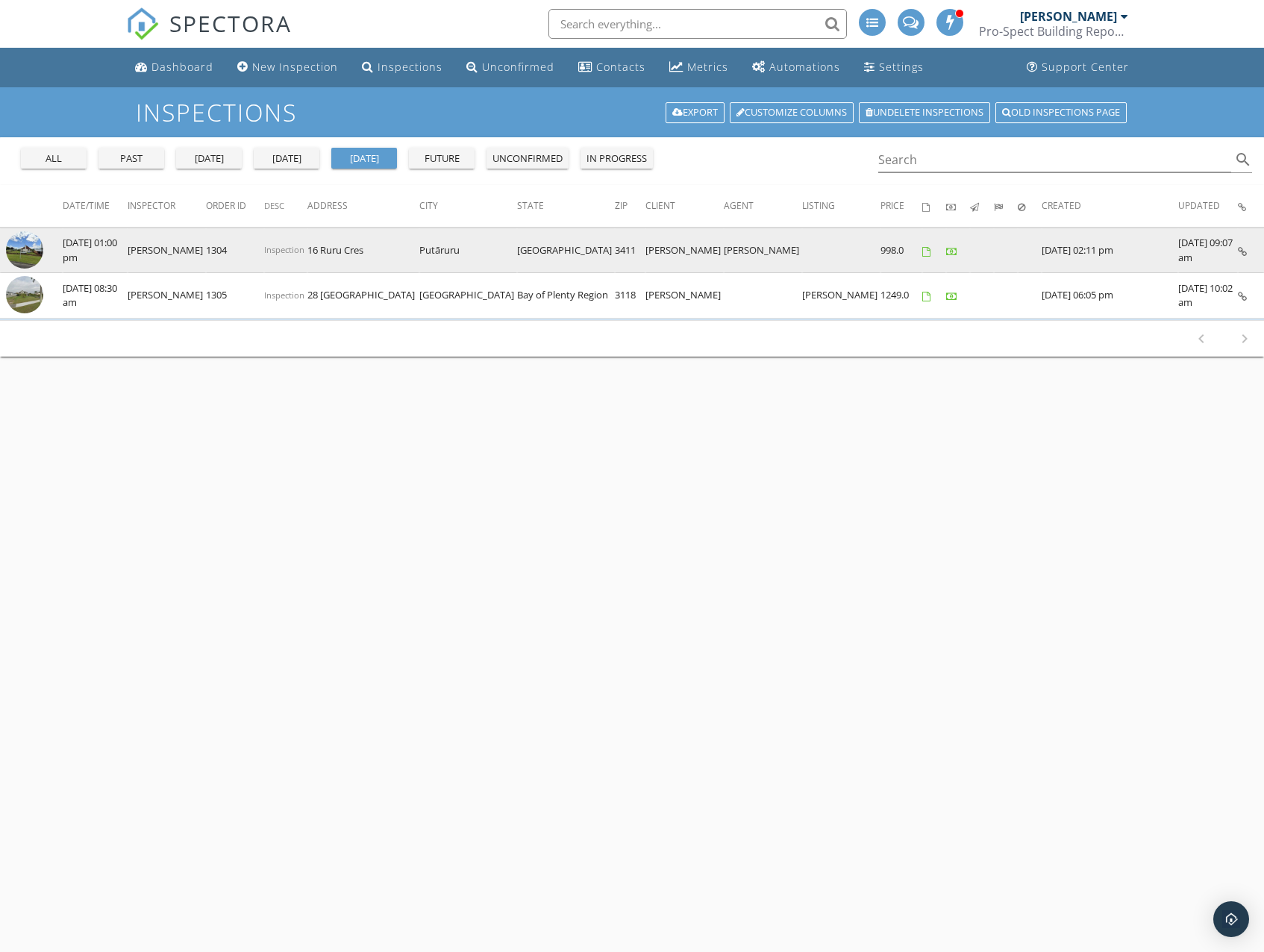
click at [20, 250] on img at bounding box center [25, 250] width 37 height 37
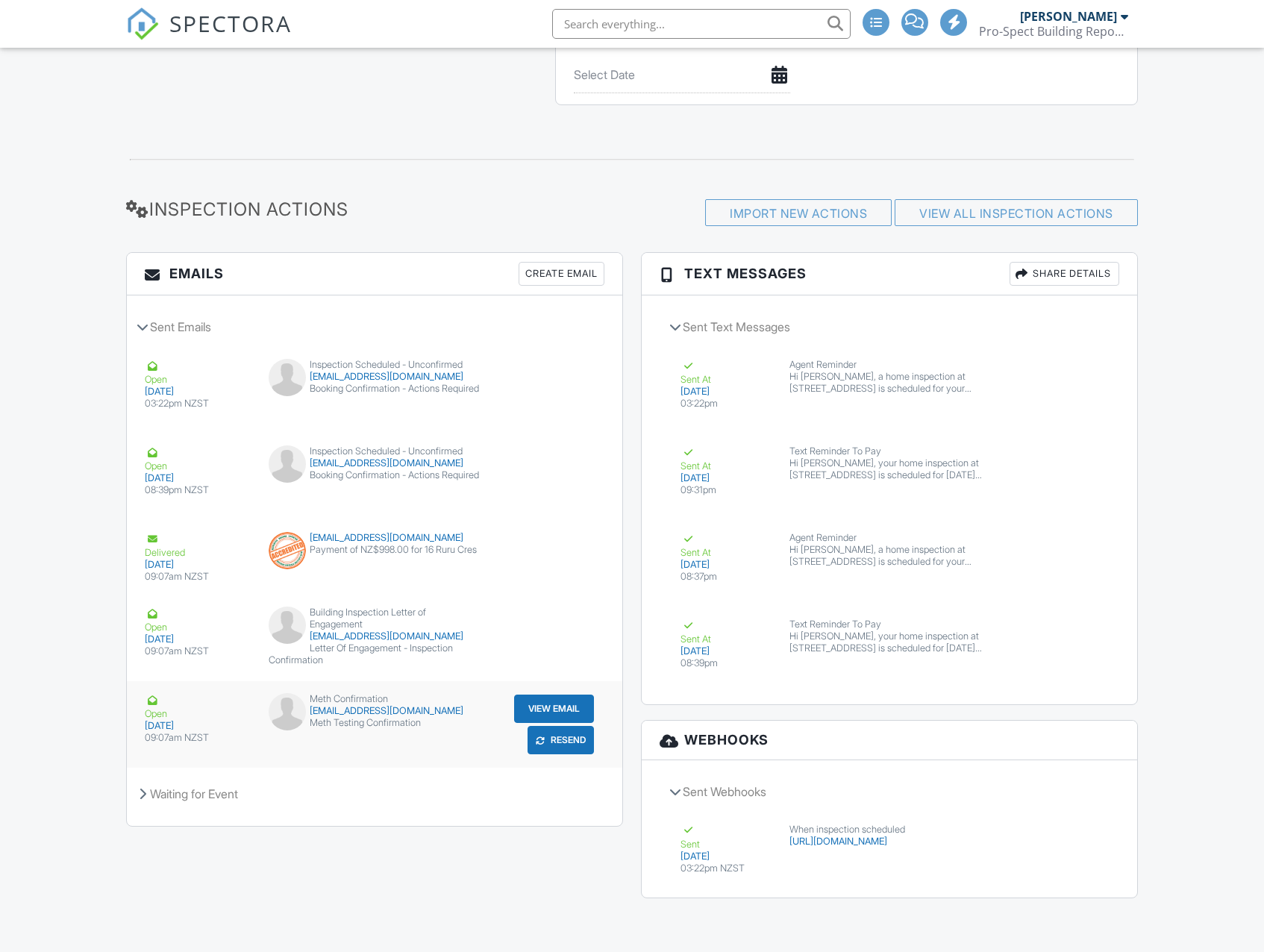
scroll to position [1677, 0]
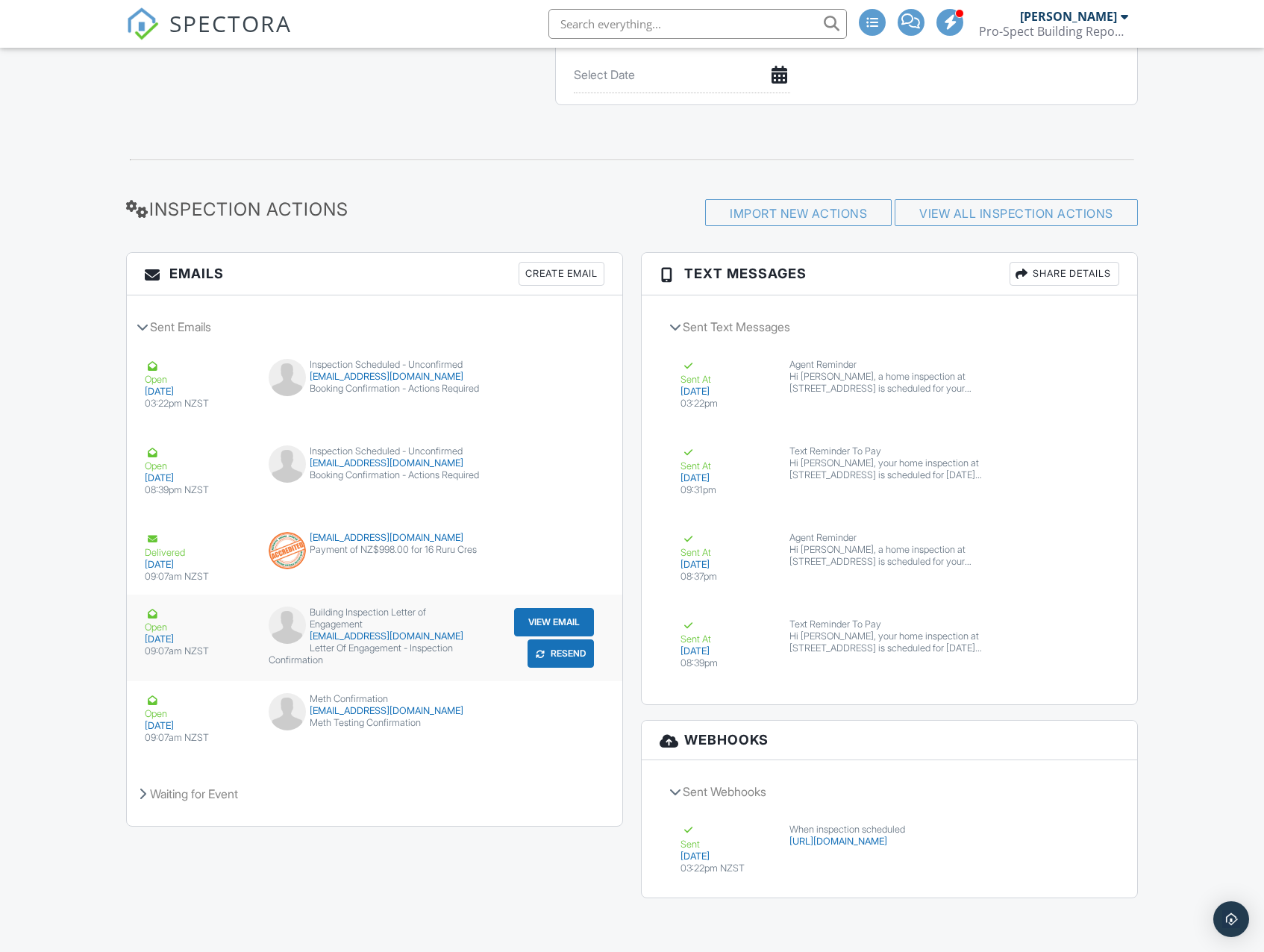
click at [527, 623] on button "View Email" at bounding box center [554, 622] width 80 height 28
